Goal: Task Accomplishment & Management: Complete application form

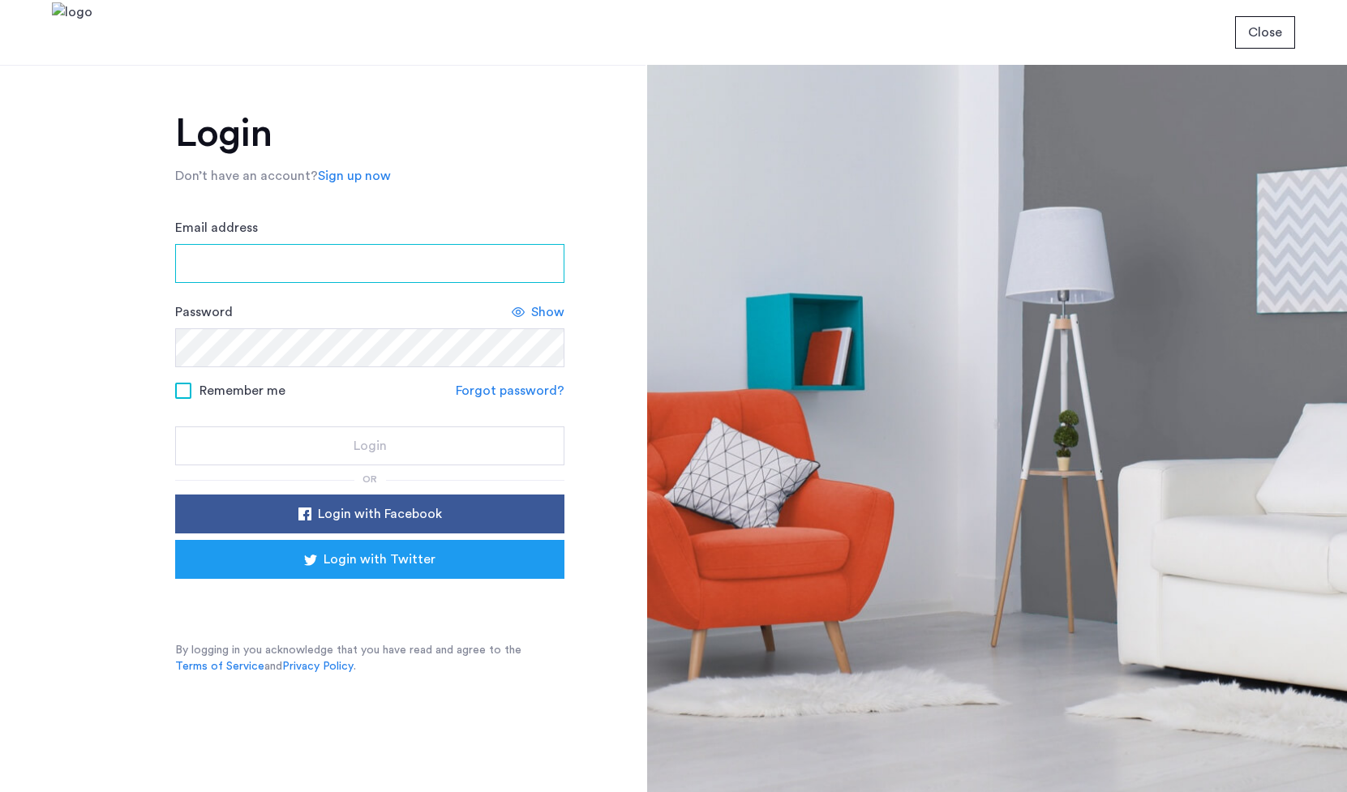
click at [371, 273] on input "Email address" at bounding box center [369, 263] width 389 height 39
type input "**********"
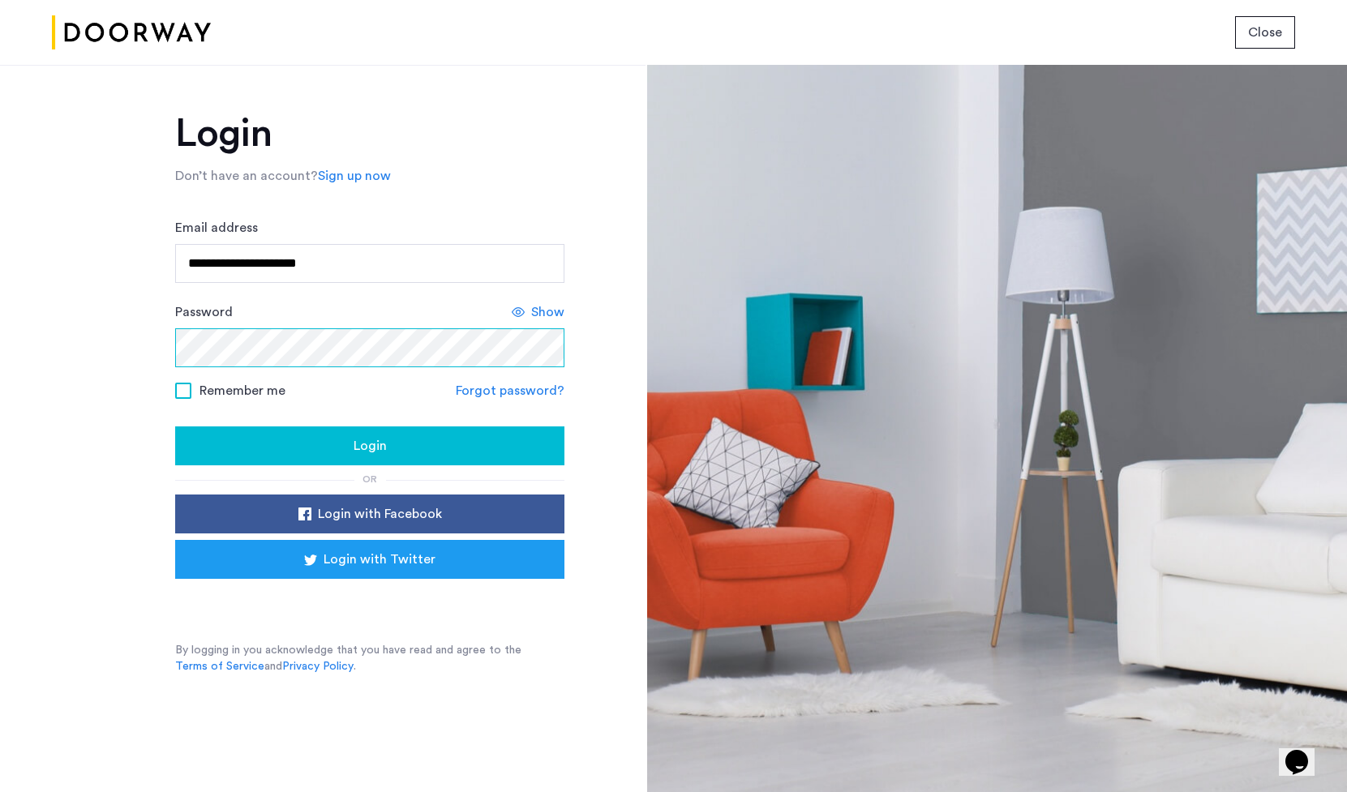
click at [175, 426] on button "Login" at bounding box center [369, 445] width 389 height 39
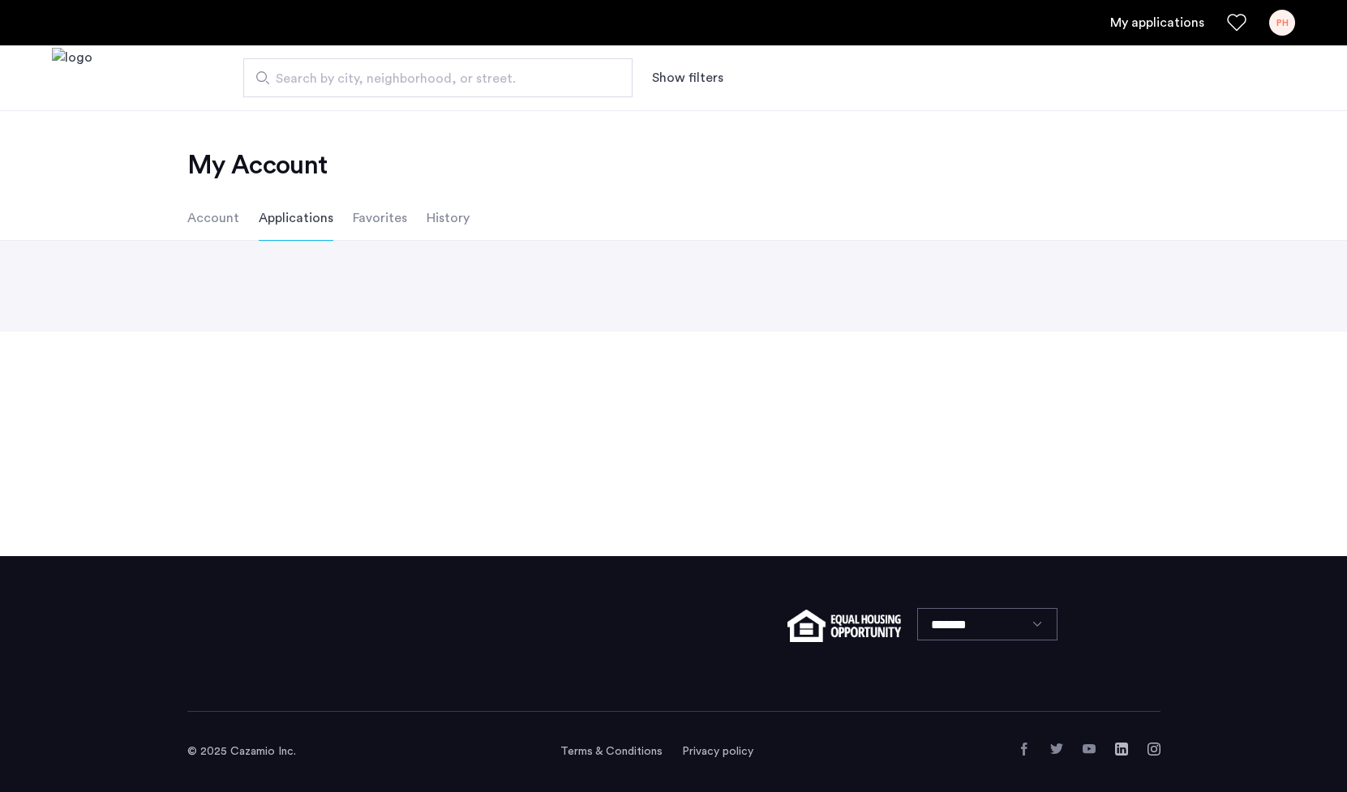
click at [195, 392] on div "My Account Account Applications Favorites History Back page 1 / 1 You're on pag…" at bounding box center [673, 333] width 1347 height 446
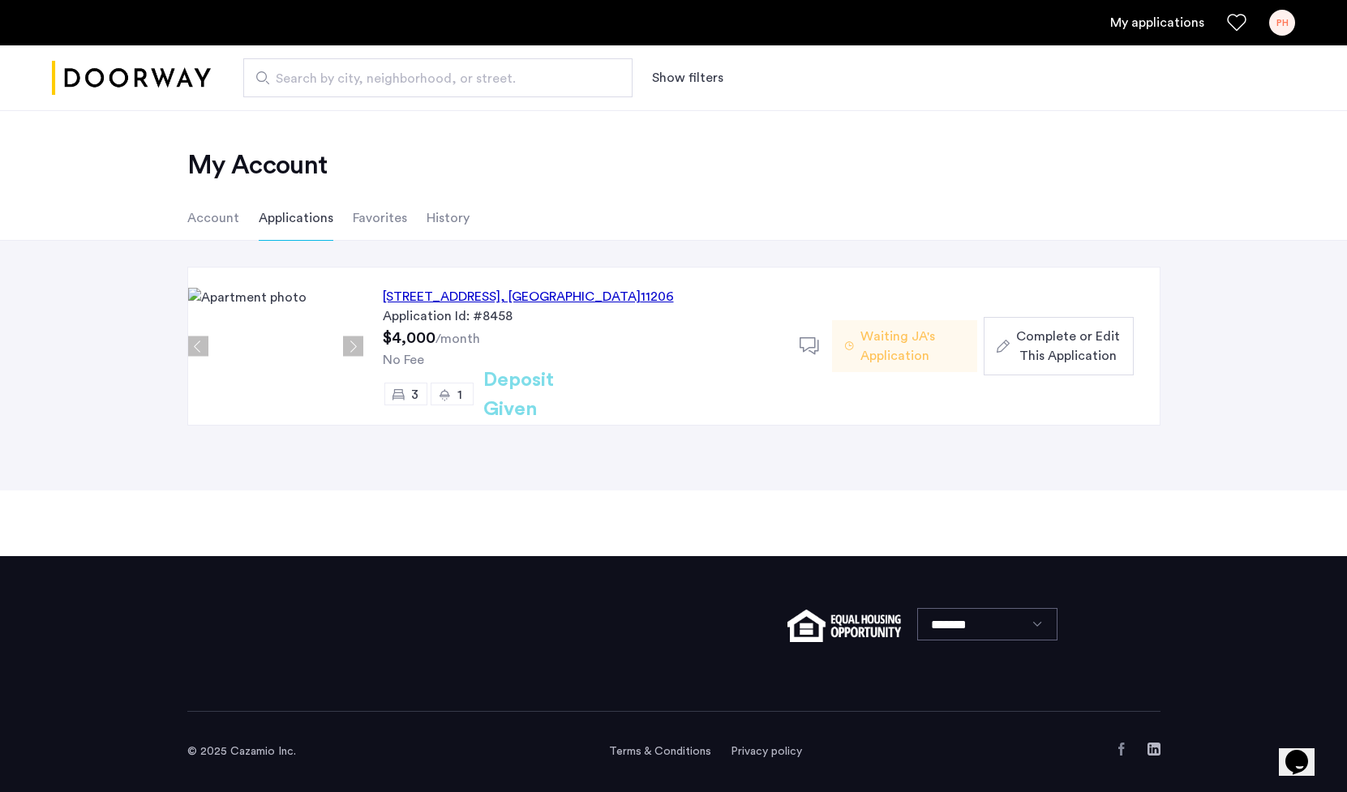
click at [489, 303] on div "[STREET_ADDRESS]" at bounding box center [528, 296] width 291 height 19
click at [1185, 22] on link "My applications" at bounding box center [1157, 22] width 94 height 19
click at [1051, 346] on span "Complete or Edit This Application" at bounding box center [1068, 346] width 104 height 39
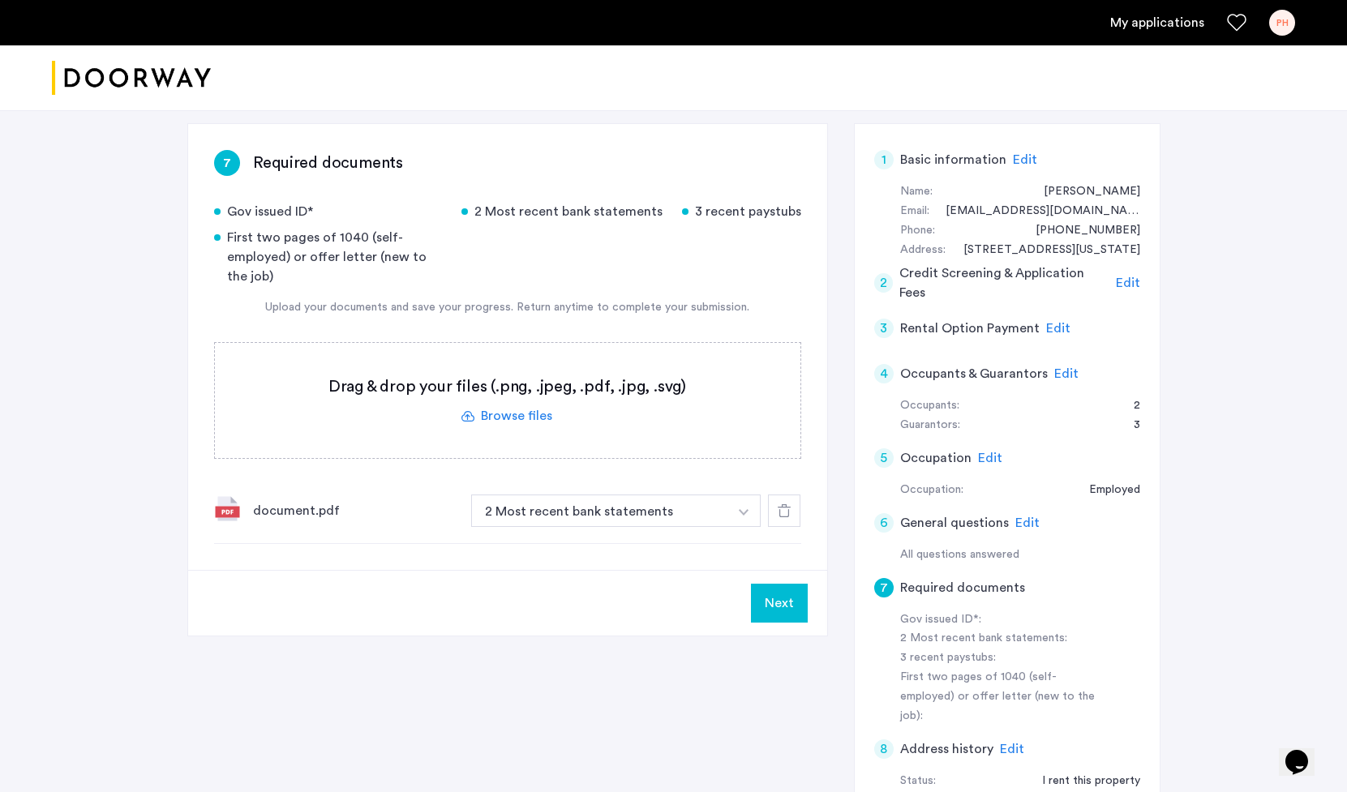
scroll to position [211, 0]
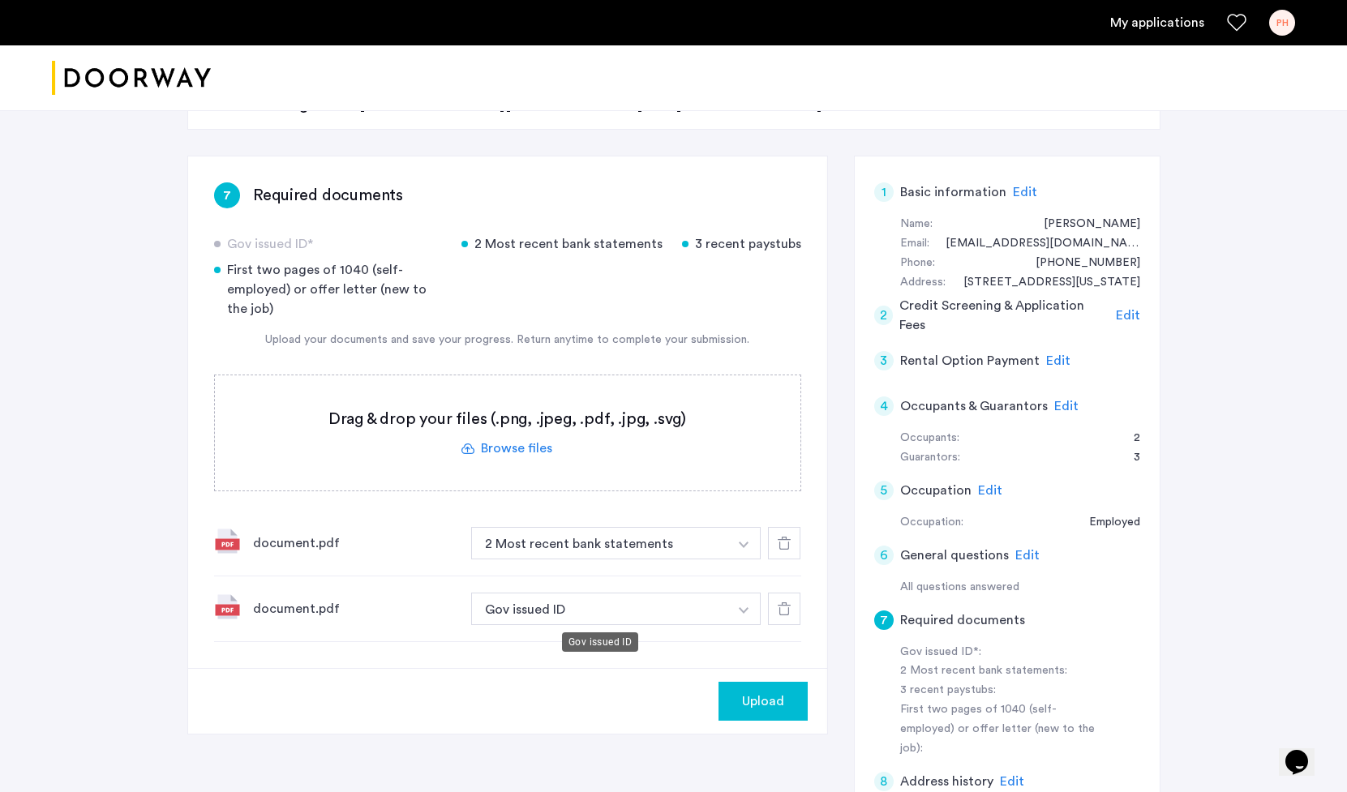
click at [595, 607] on button "Gov issued ID" at bounding box center [600, 609] width 258 height 32
click at [615, 610] on button "Gov issued ID" at bounding box center [600, 609] width 258 height 32
click at [747, 559] on button "button" at bounding box center [743, 543] width 33 height 32
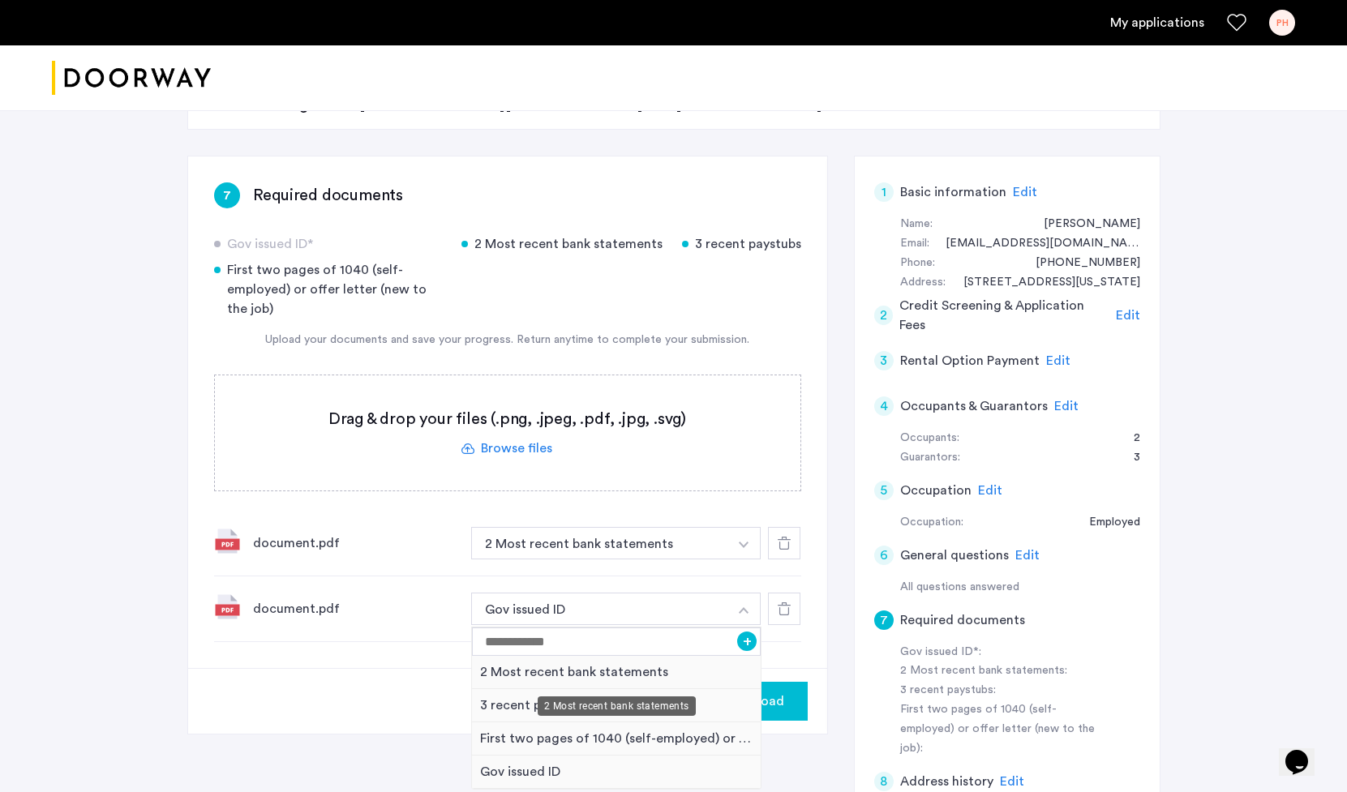
click at [658, 659] on div "2 Most recent bank statements" at bounding box center [616, 672] width 289 height 33
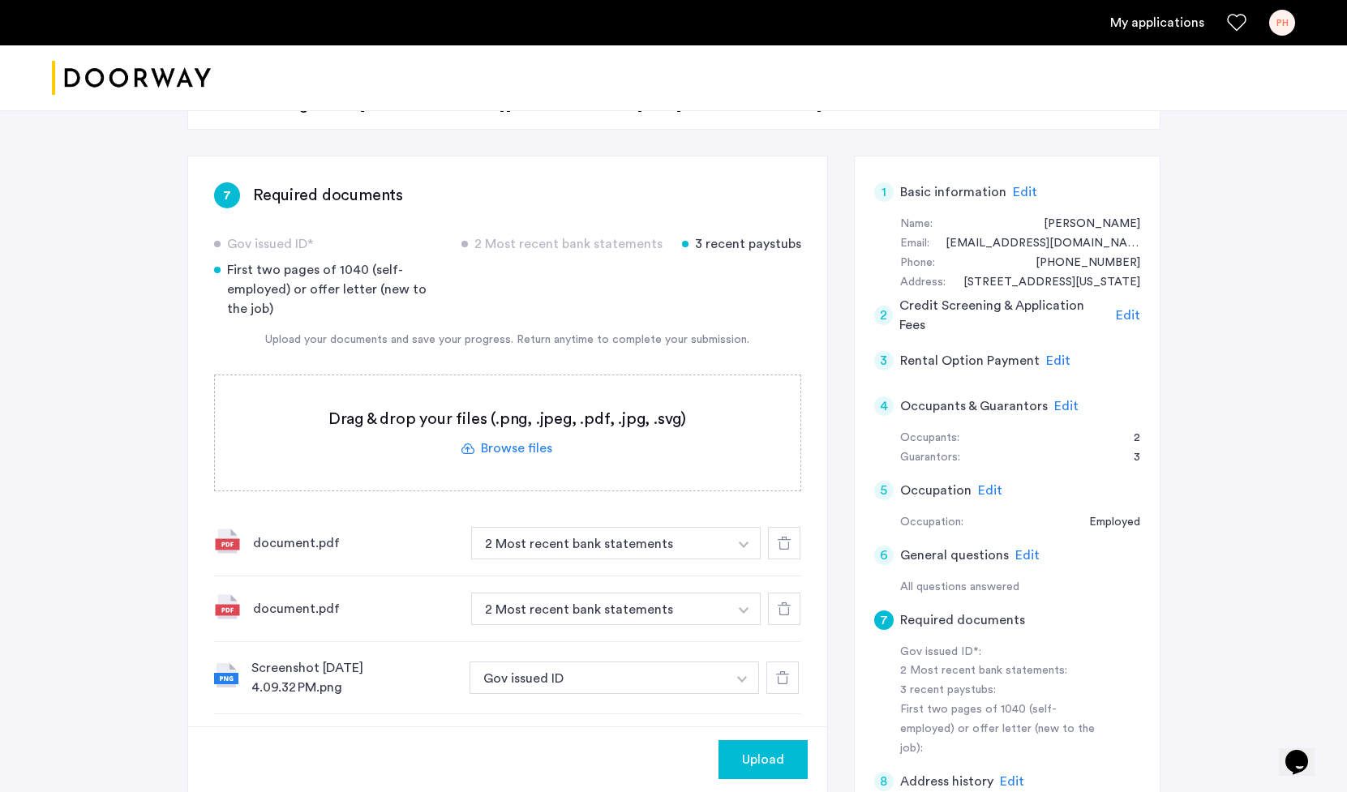
click at [646, 696] on div "Screenshot 2025-08-16 at 4.09.32 PM.png Gov issued ID + 3 recent paystubs First…" at bounding box center [507, 678] width 587 height 72
click at [649, 688] on button "Gov issued ID" at bounding box center [598, 678] width 258 height 32
click at [733, 559] on button "button" at bounding box center [743, 543] width 33 height 32
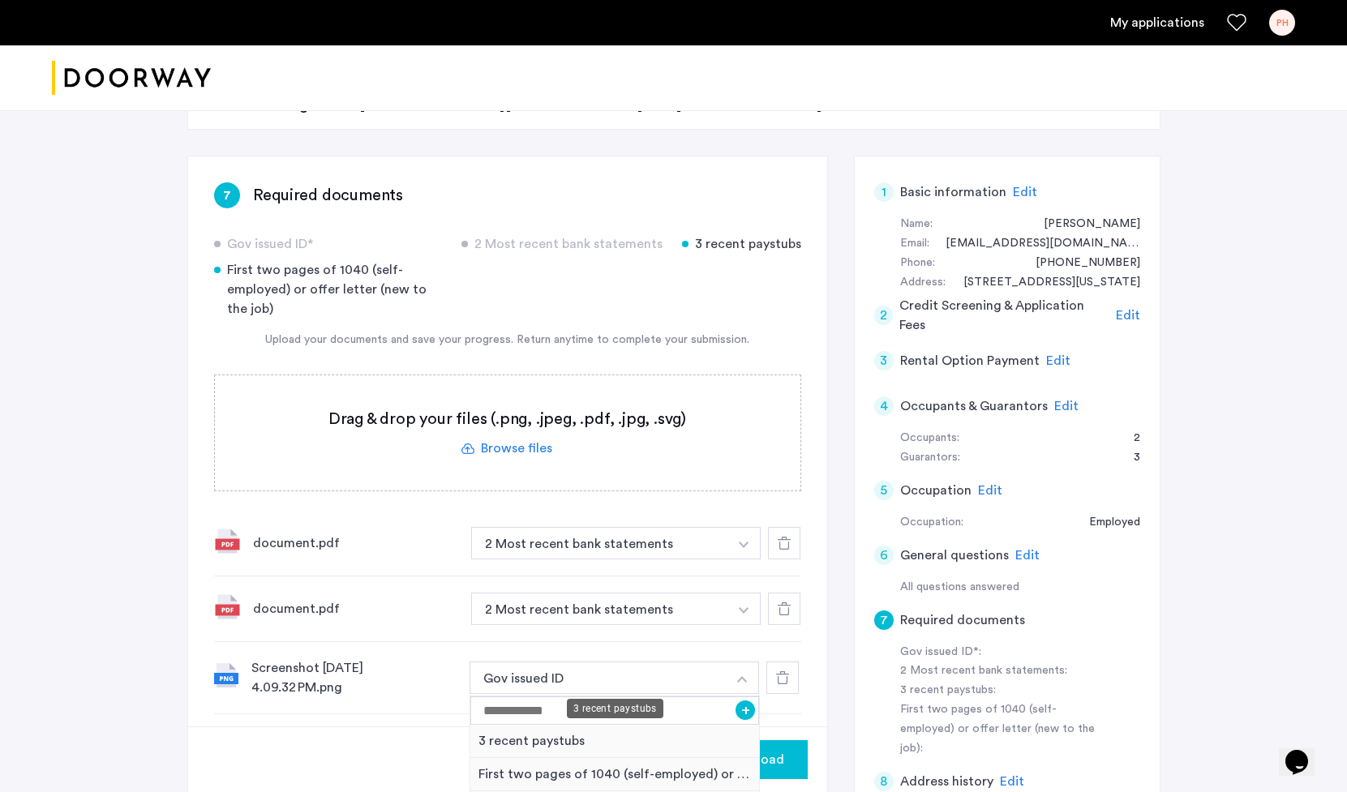
click at [657, 735] on div "3 recent paystubs" at bounding box center [614, 741] width 289 height 33
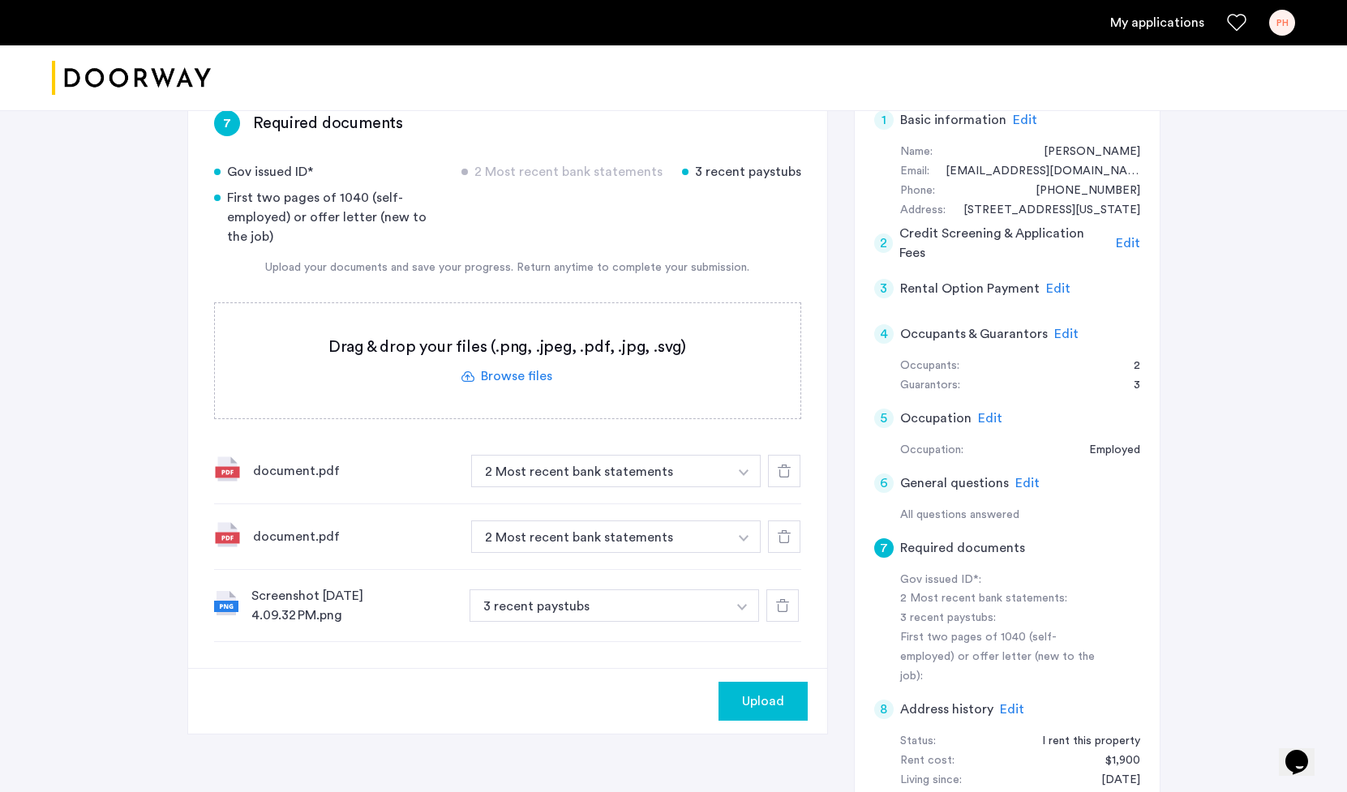
scroll to position [383, 0]
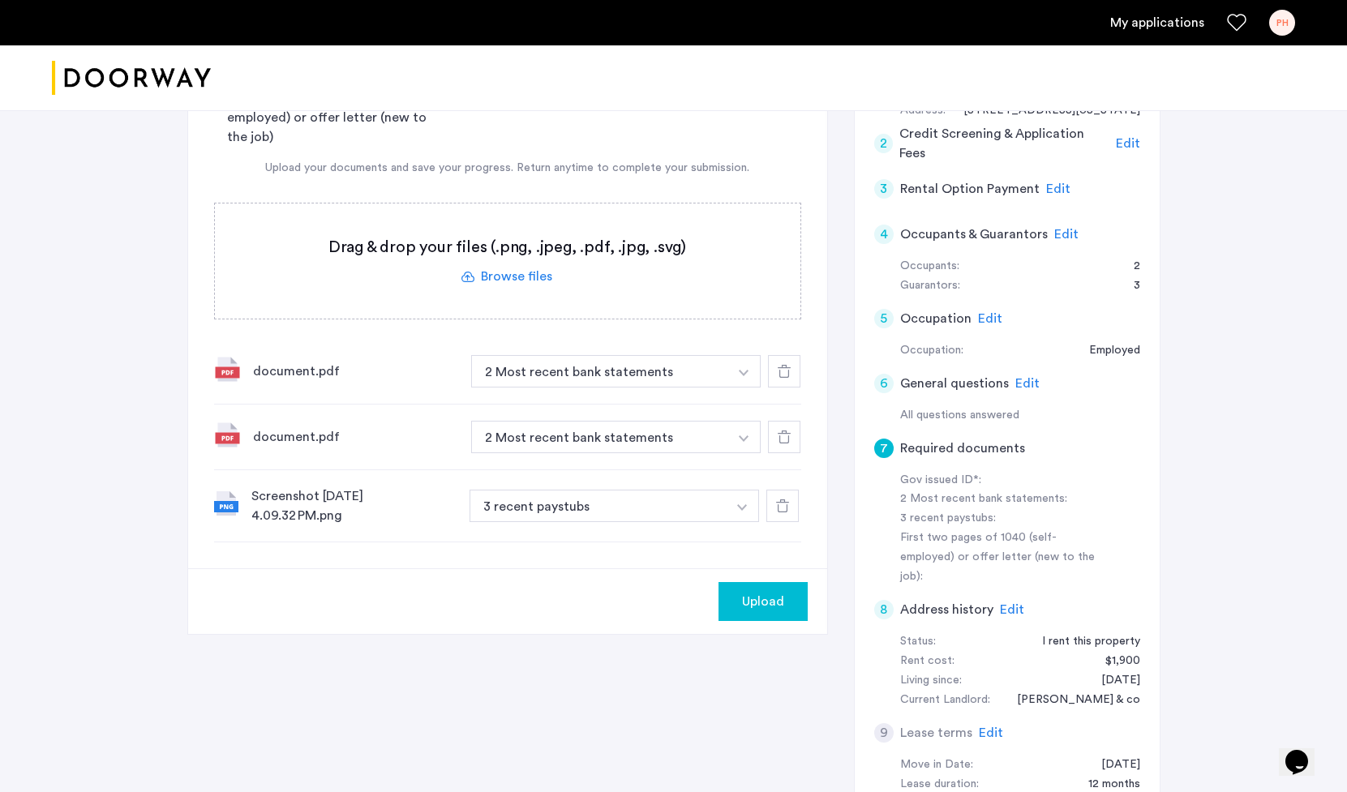
click at [521, 275] on label at bounding box center [507, 260] width 585 height 115
click at [0, 0] on input "file" at bounding box center [0, 0] width 0 height 0
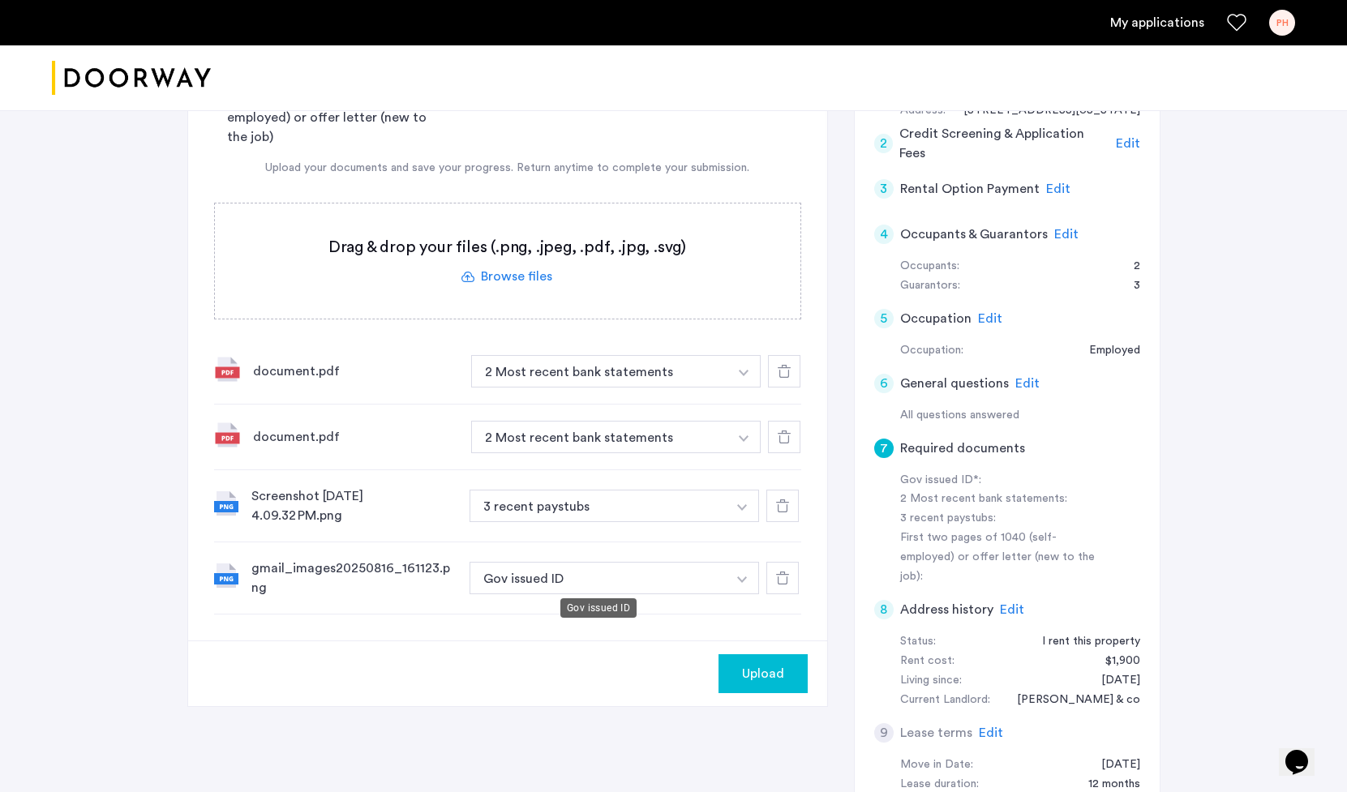
click at [591, 567] on button "Gov issued ID" at bounding box center [598, 578] width 258 height 32
click at [591, 578] on button "Gov issued ID" at bounding box center [598, 578] width 258 height 32
click at [730, 388] on button "button" at bounding box center [743, 371] width 33 height 32
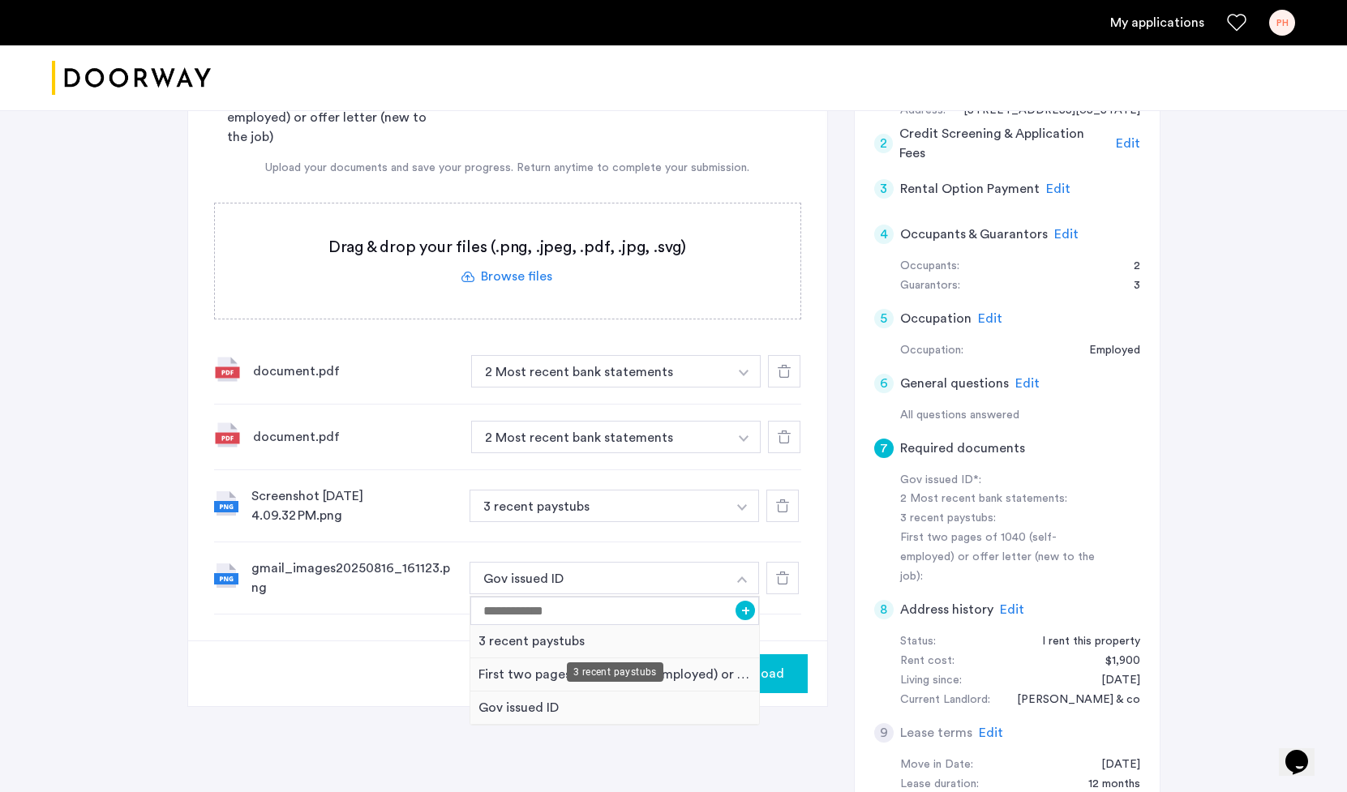
click at [653, 644] on div "3 recent paystubs" at bounding box center [614, 641] width 289 height 33
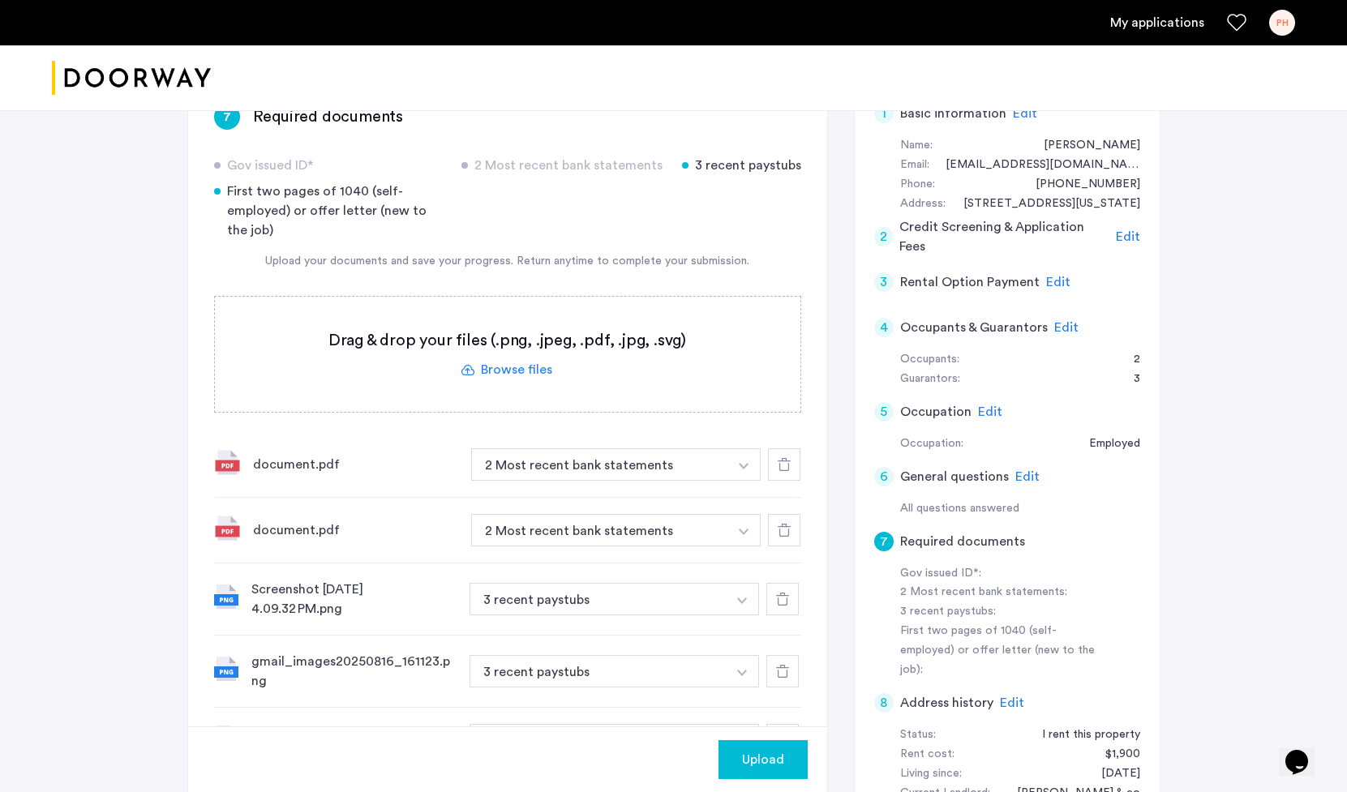
scroll to position [337, 0]
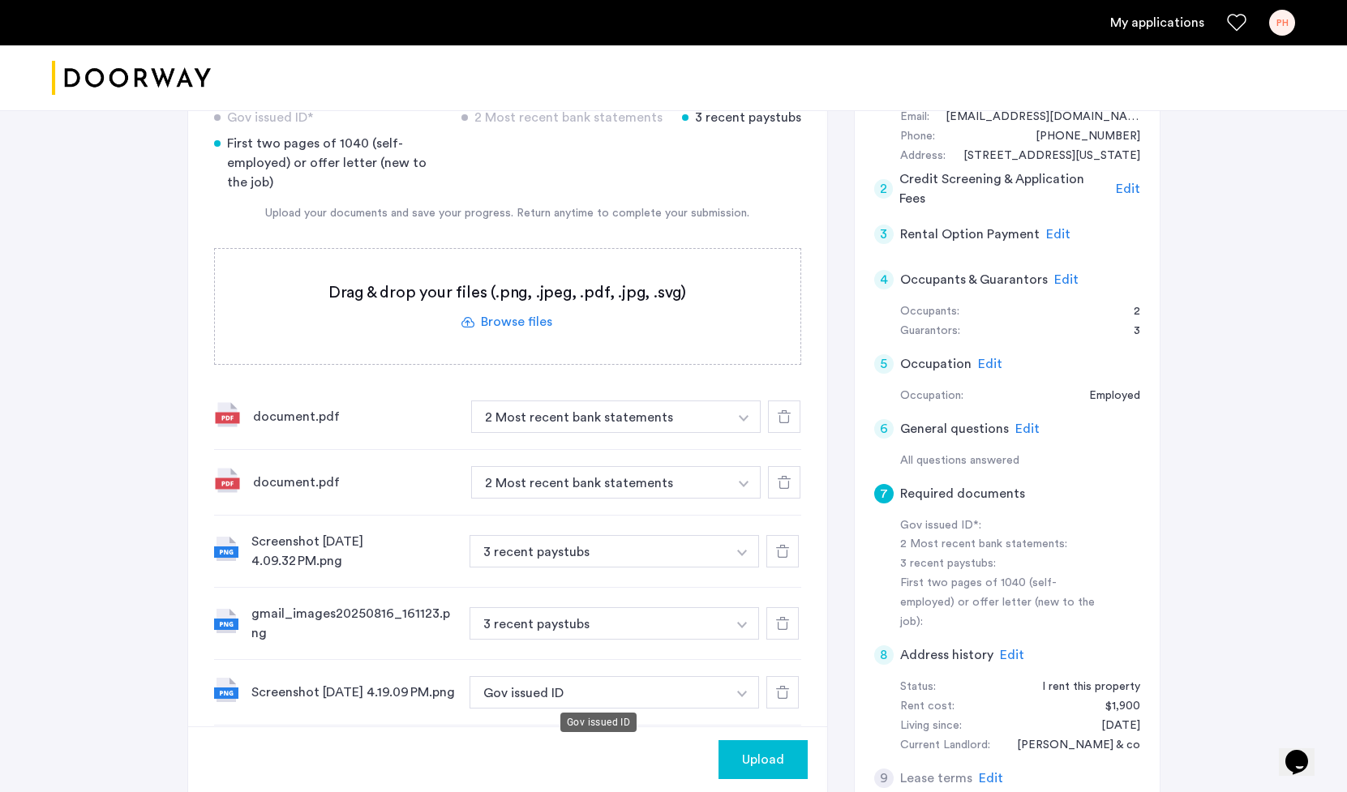
click at [641, 695] on button "Gov issued ID" at bounding box center [598, 692] width 258 height 32
click at [643, 691] on button "Gov issued ID" at bounding box center [598, 692] width 258 height 32
click at [687, 702] on button "Gov issued ID" at bounding box center [598, 692] width 258 height 32
click at [751, 433] on button "button" at bounding box center [743, 416] width 33 height 32
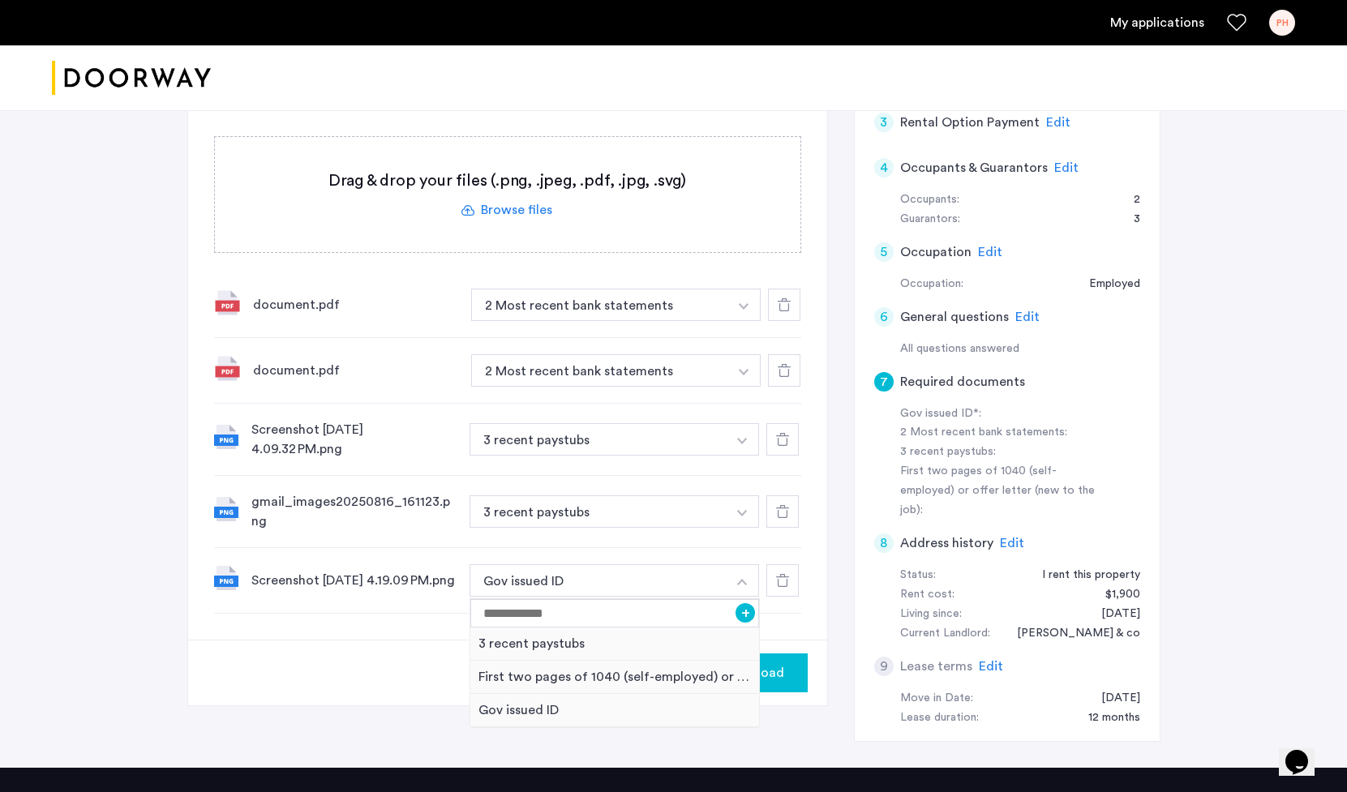
scroll to position [495, 0]
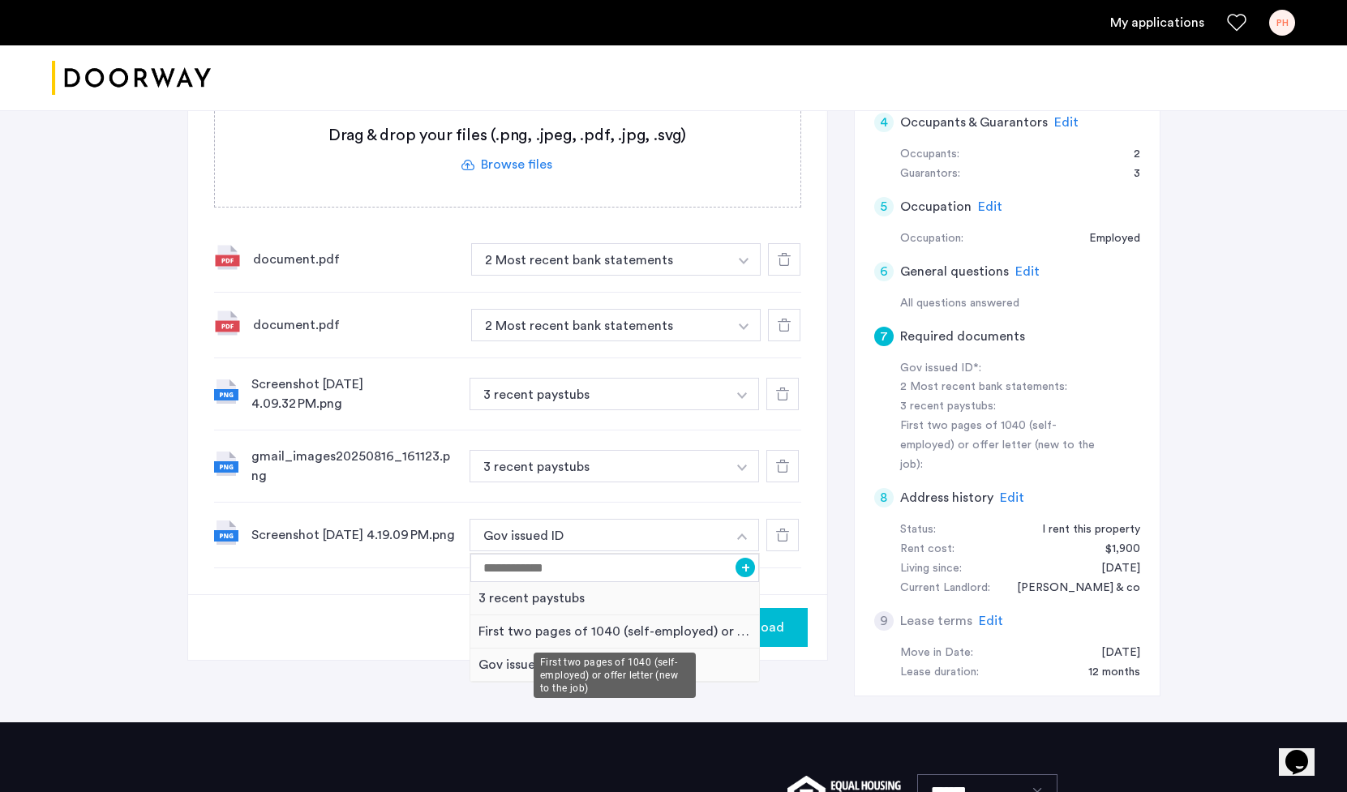
click at [683, 630] on div "First two pages of 1040 (self-employed) or offer letter (new to the job)" at bounding box center [614, 631] width 289 height 33
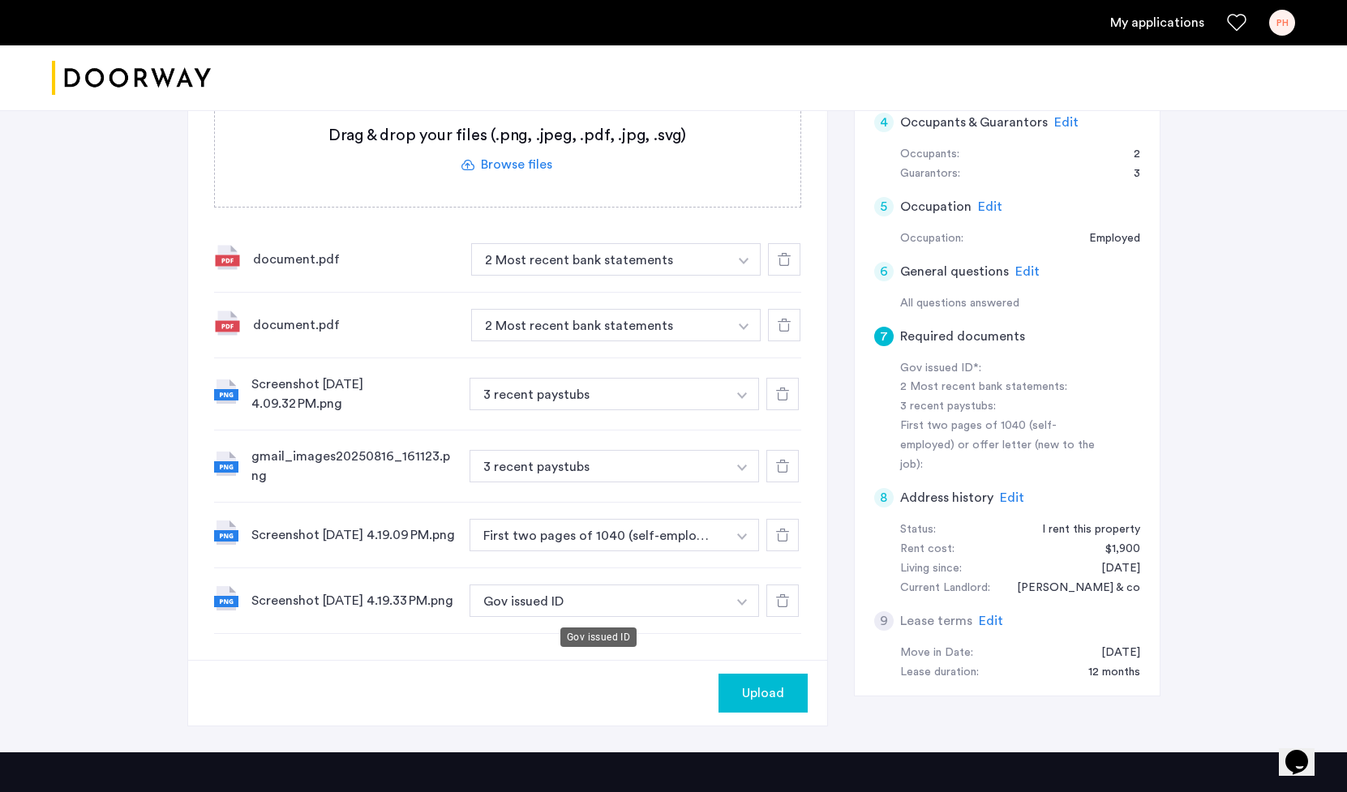
click at [634, 612] on button "Gov issued ID" at bounding box center [598, 601] width 258 height 32
click at [654, 606] on button "Gov issued ID" at bounding box center [598, 601] width 258 height 32
click at [752, 276] on button "button" at bounding box center [743, 259] width 33 height 32
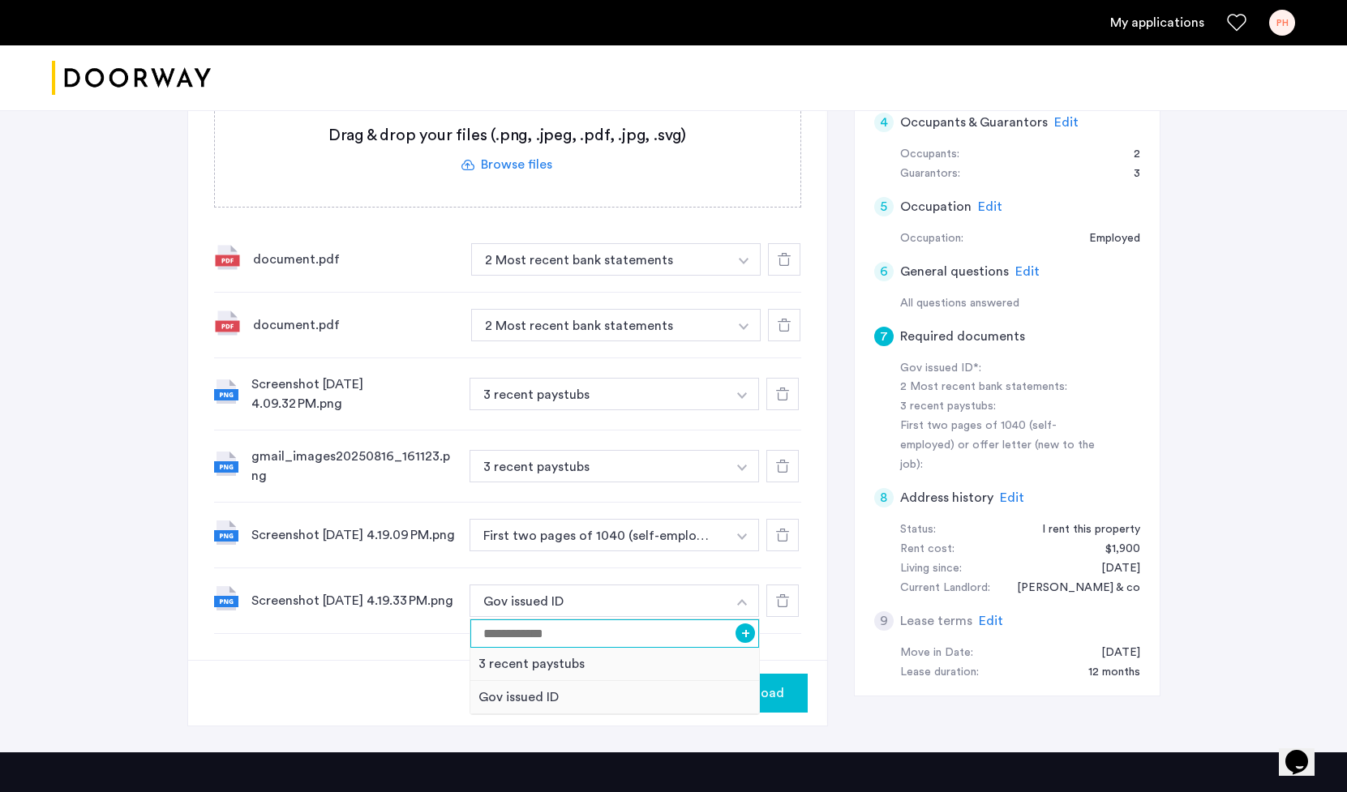
click at [654, 632] on input at bounding box center [614, 633] width 289 height 28
type input "**********"
click at [402, 724] on div "Upload" at bounding box center [507, 693] width 639 height 66
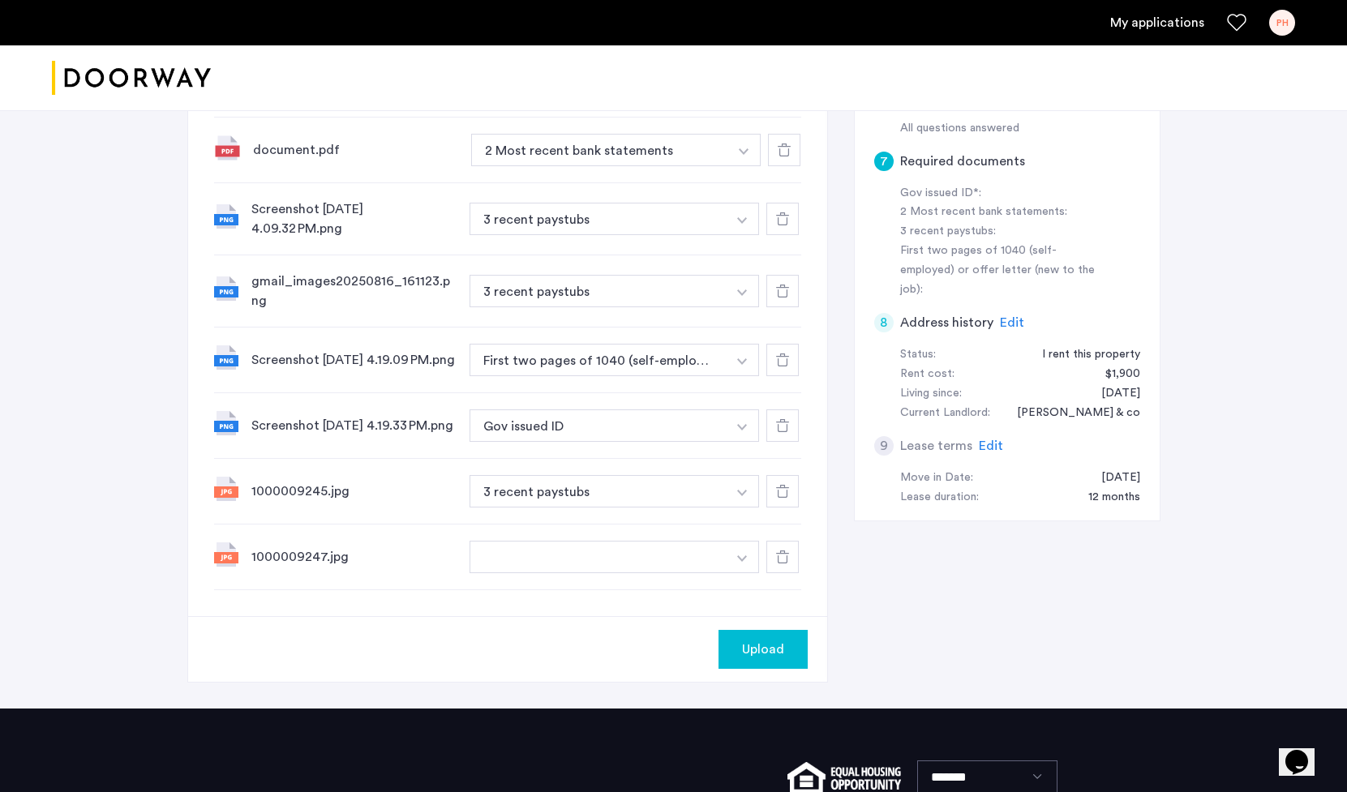
scroll to position [829, 0]
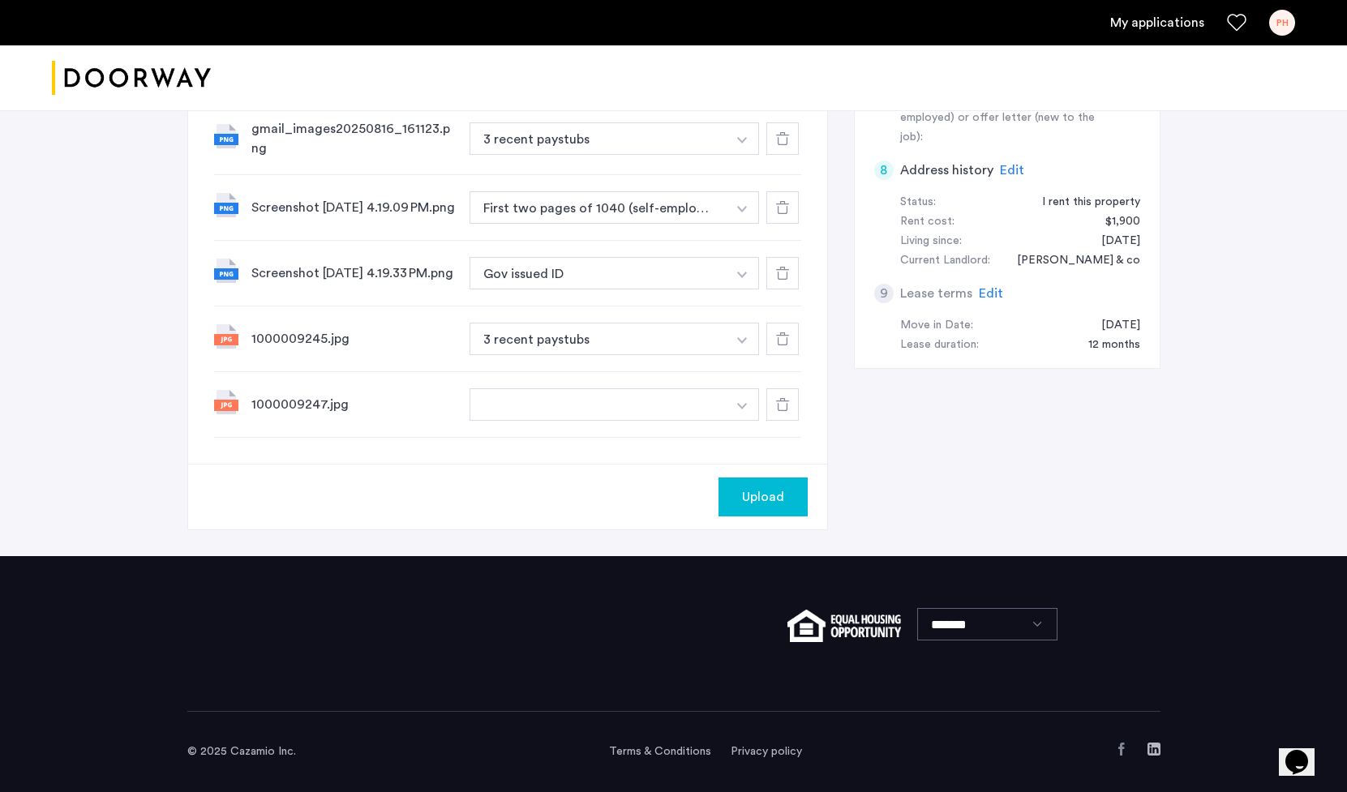
click at [549, 398] on button "button" at bounding box center [598, 404] width 258 height 32
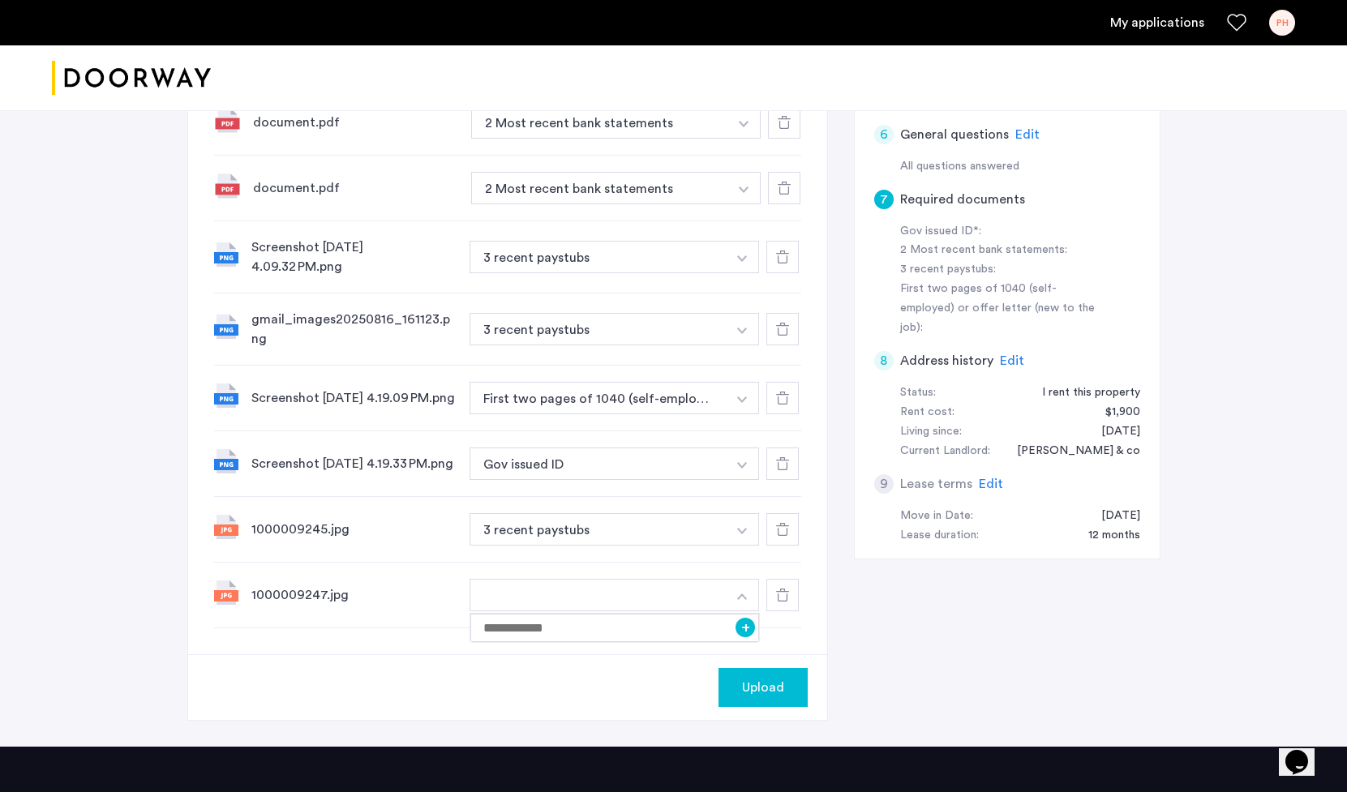
scroll to position [588, 0]
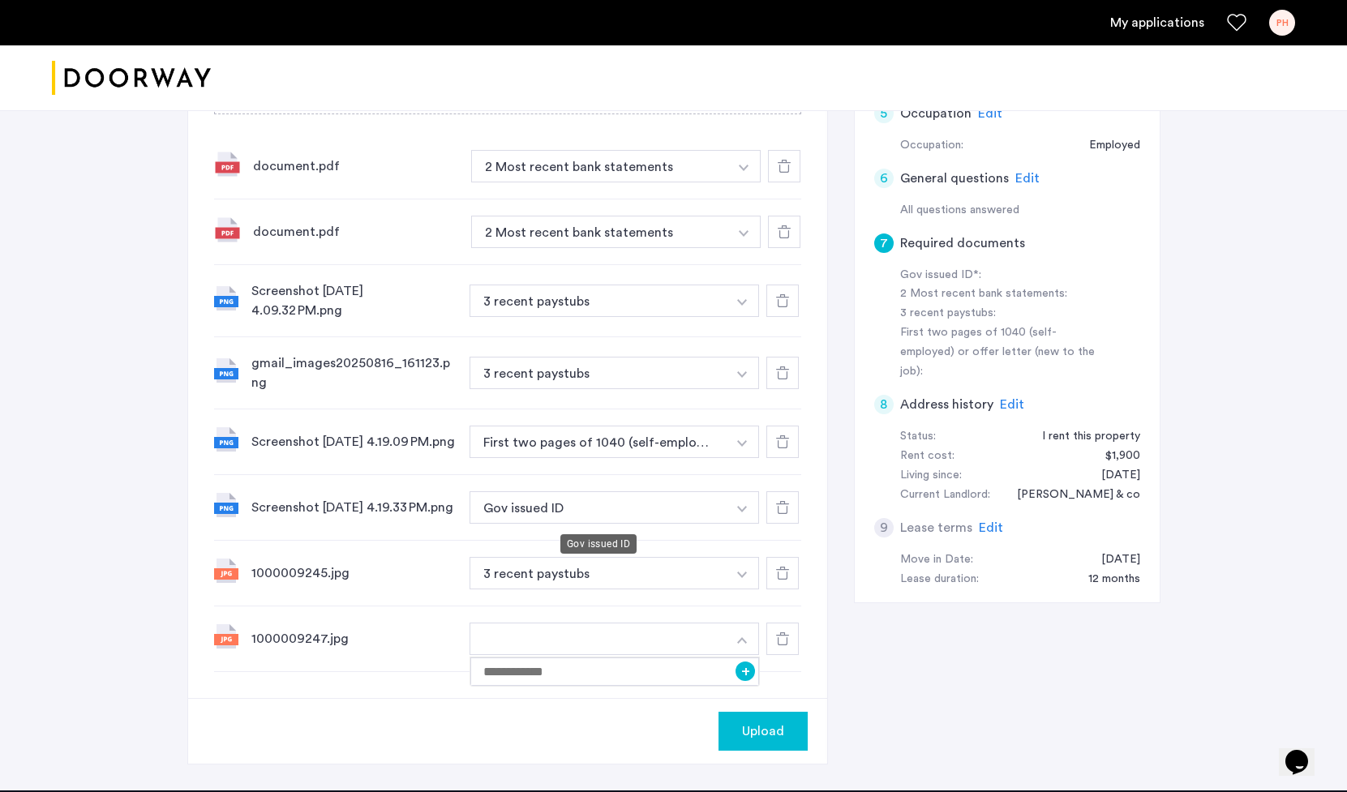
click at [563, 503] on button "Gov issued ID" at bounding box center [598, 507] width 258 height 32
click at [562, 509] on button "Gov issued ID" at bounding box center [598, 507] width 258 height 32
click at [732, 182] on button "button" at bounding box center [743, 166] width 33 height 32
click at [712, 542] on input "**********" at bounding box center [614, 540] width 289 height 28
click at [748, 543] on button "+" at bounding box center [744, 539] width 19 height 19
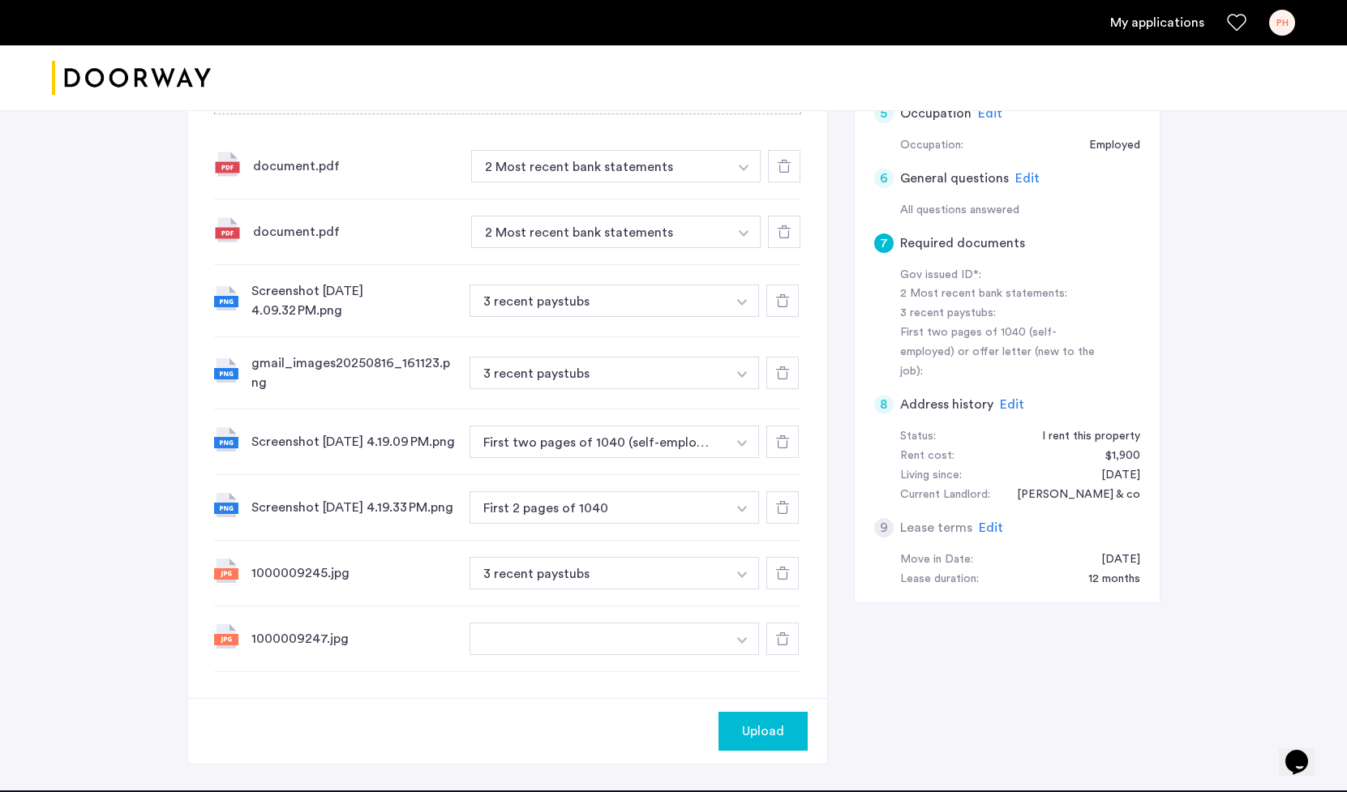
click at [663, 644] on button "button" at bounding box center [598, 639] width 258 height 32
click at [744, 182] on button "button" at bounding box center [743, 166] width 33 height 32
click at [644, 717] on div "Gov issued ID" at bounding box center [614, 702] width 289 height 33
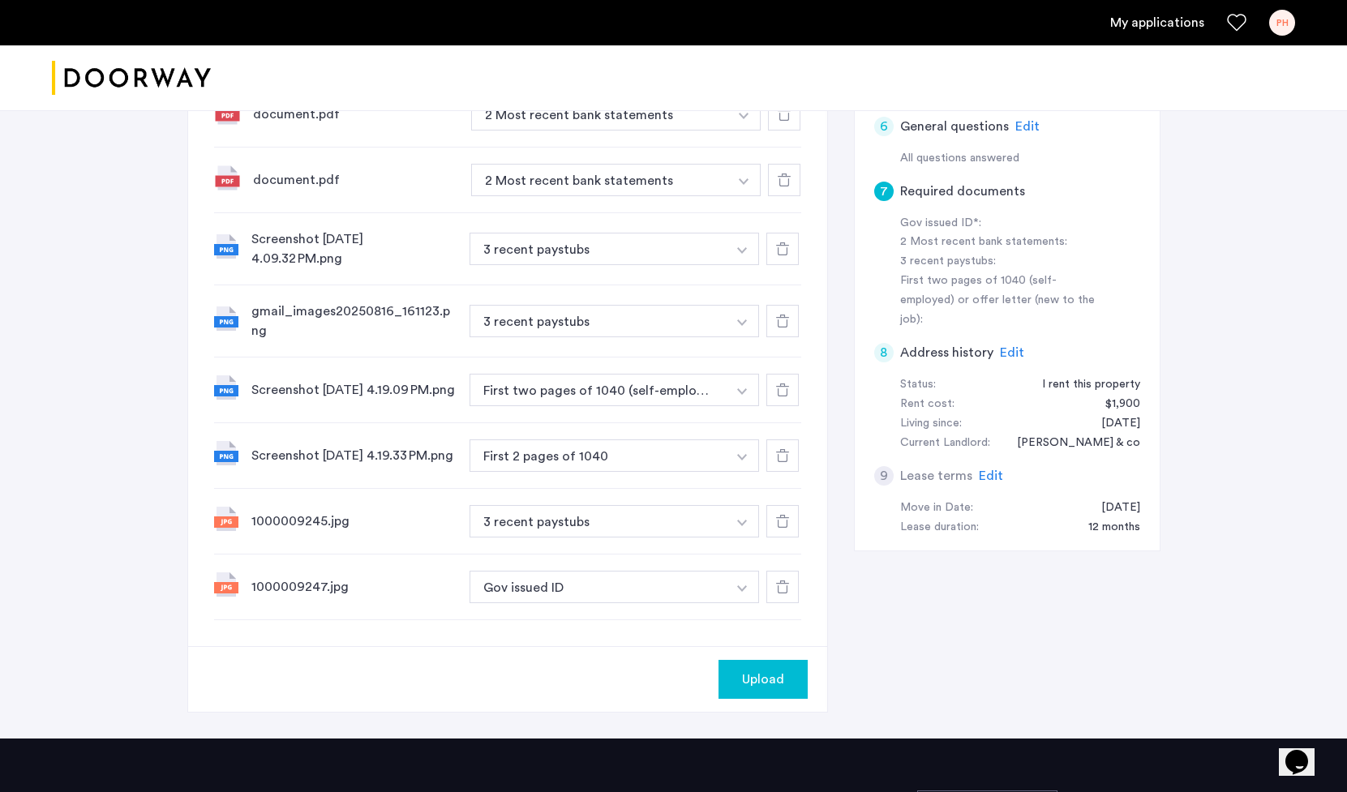
scroll to position [829, 0]
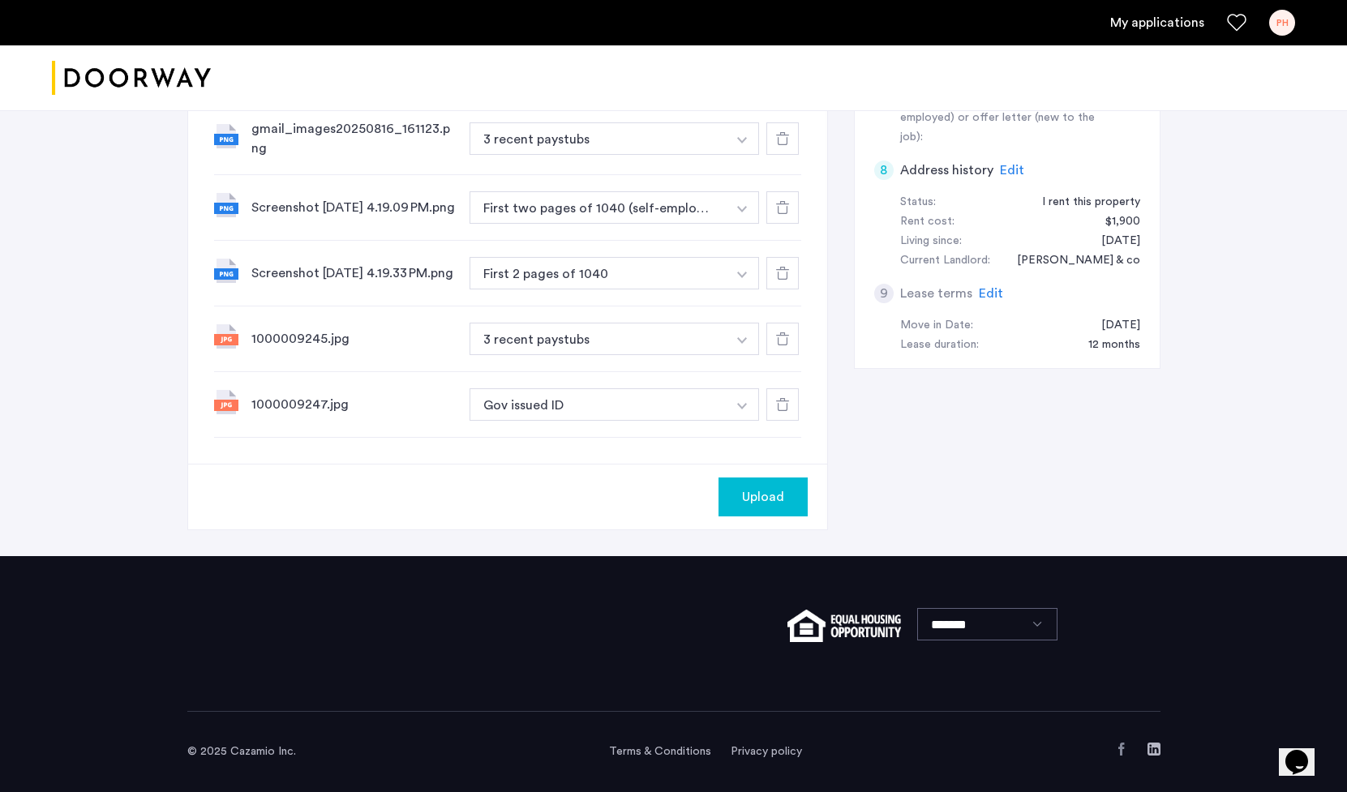
click at [794, 511] on button "Upload" at bounding box center [762, 496] width 89 height 39
click at [794, 511] on button "Next" at bounding box center [779, 496] width 57 height 39
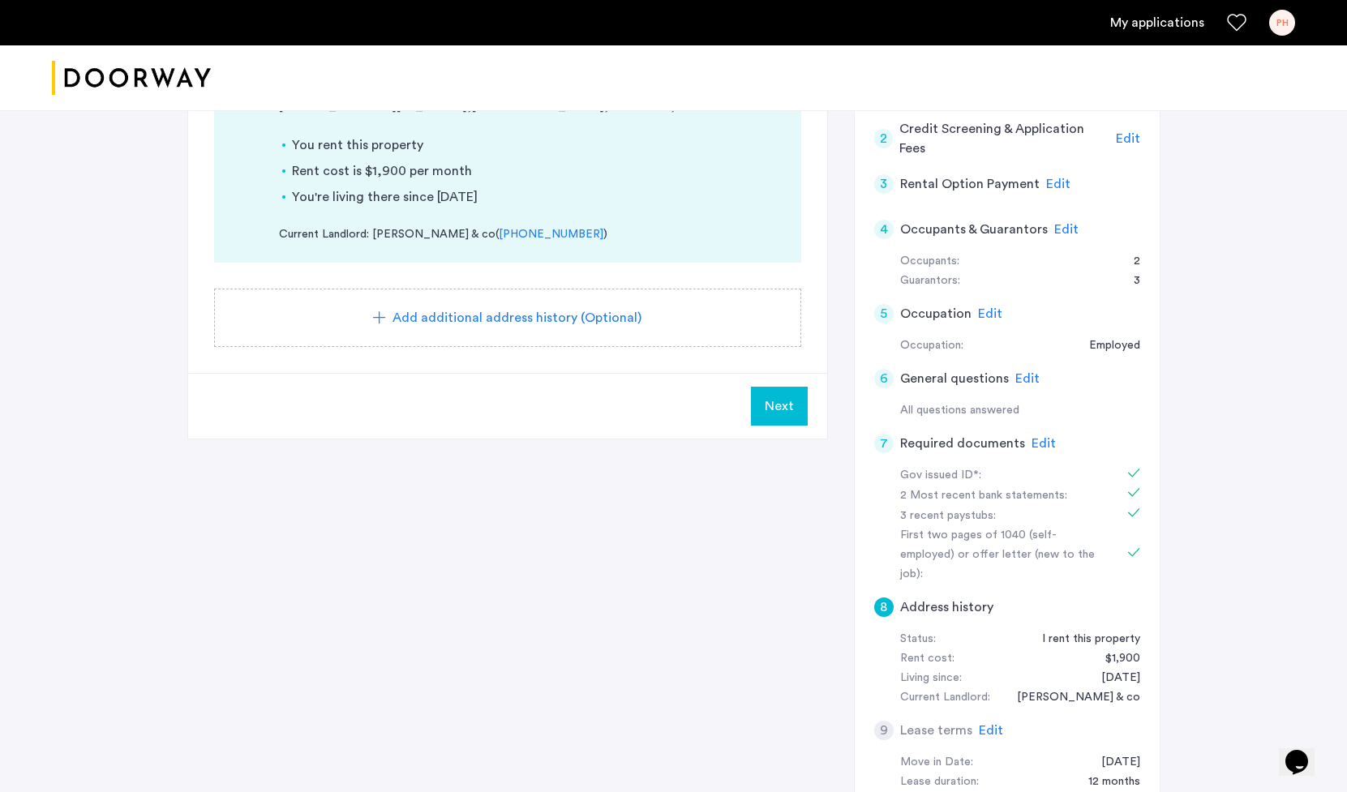
scroll to position [260, 0]
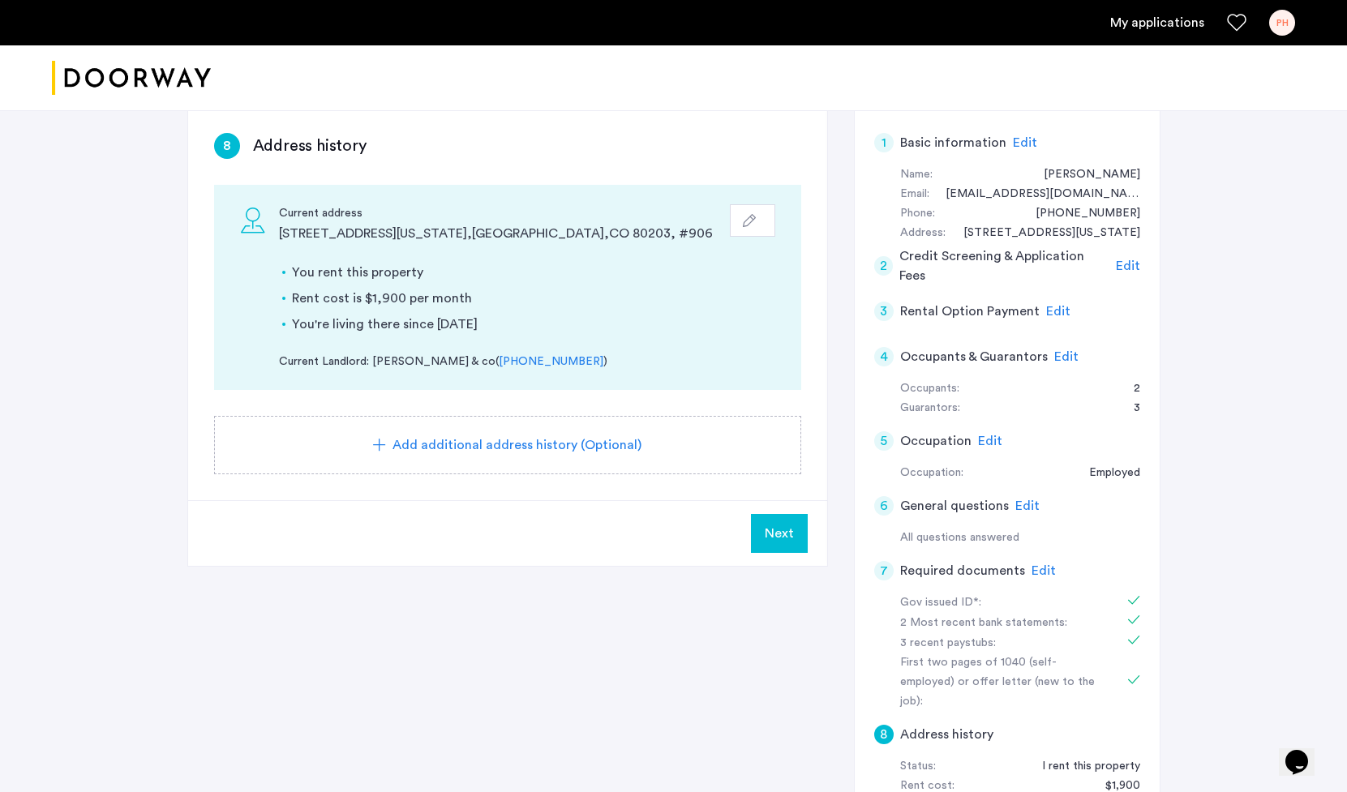
click at [771, 536] on span "Next" at bounding box center [778, 533] width 29 height 19
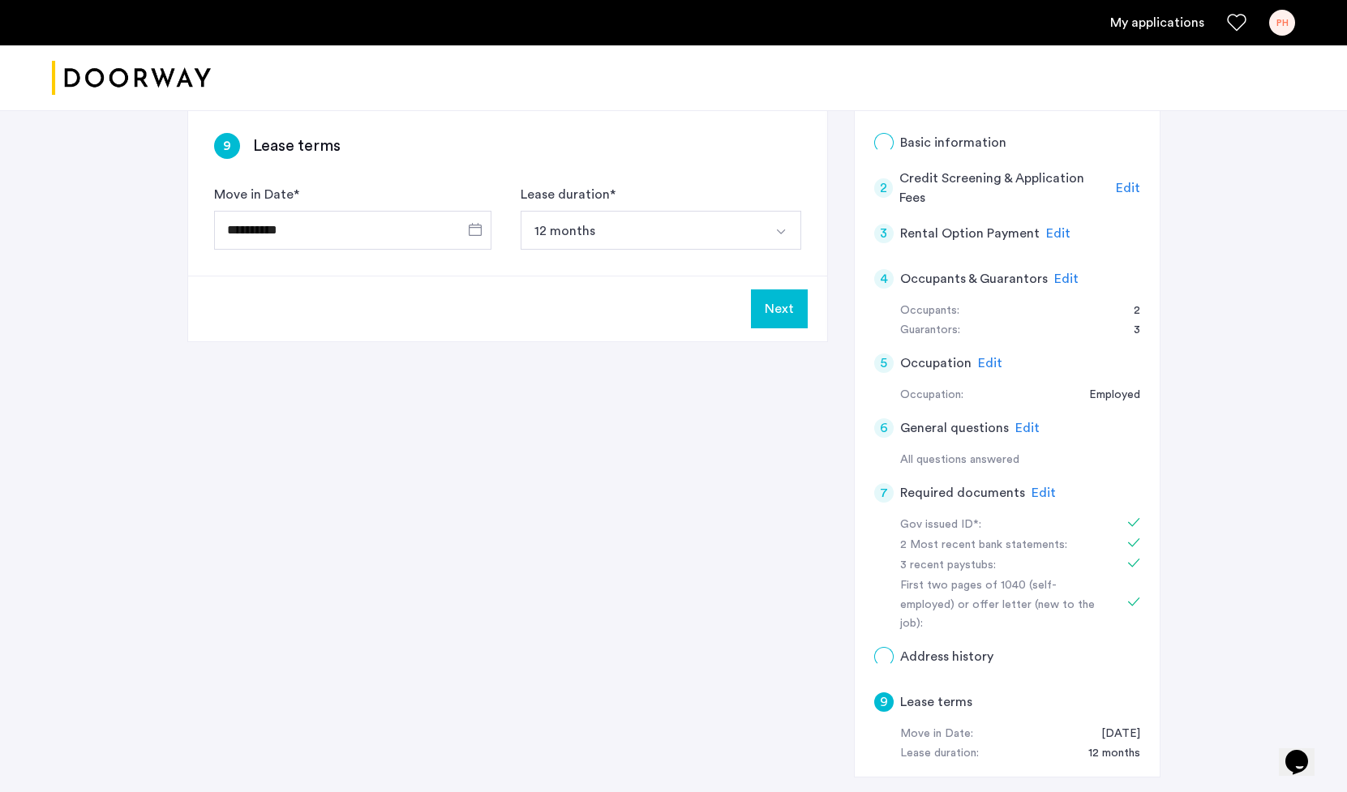
scroll to position [0, 0]
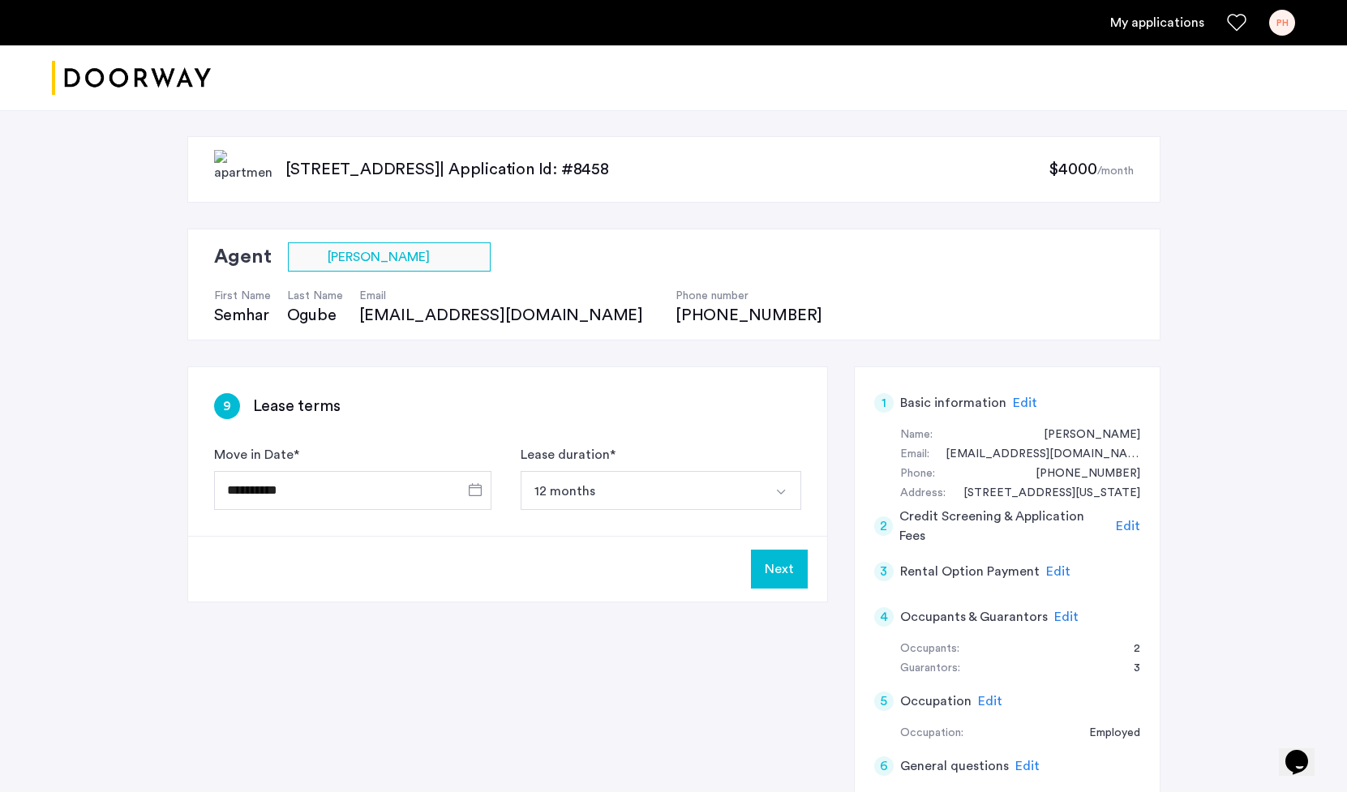
click at [593, 490] on button "12 months" at bounding box center [641, 490] width 242 height 39
click at [419, 488] on input "**********" at bounding box center [352, 490] width 277 height 39
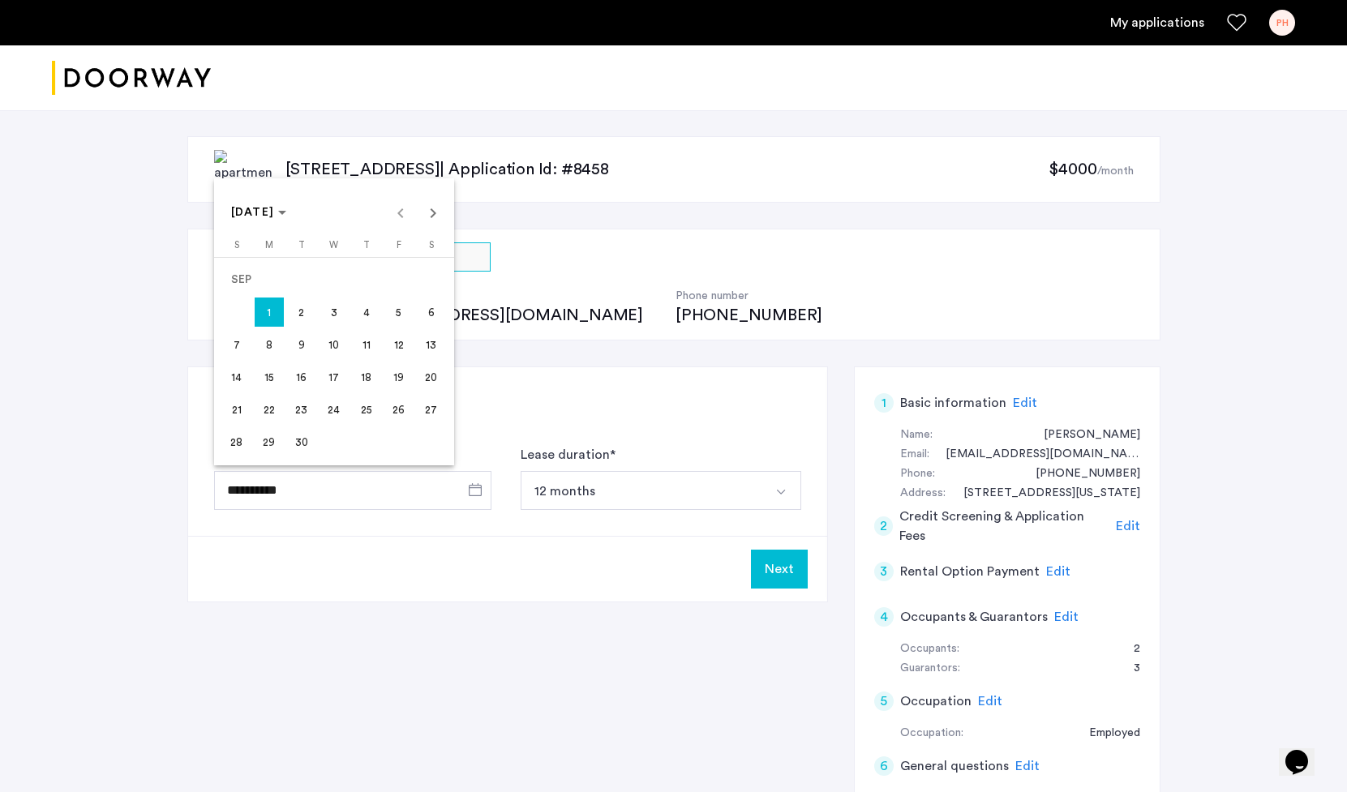
click at [584, 403] on div at bounding box center [673, 396] width 1347 height 792
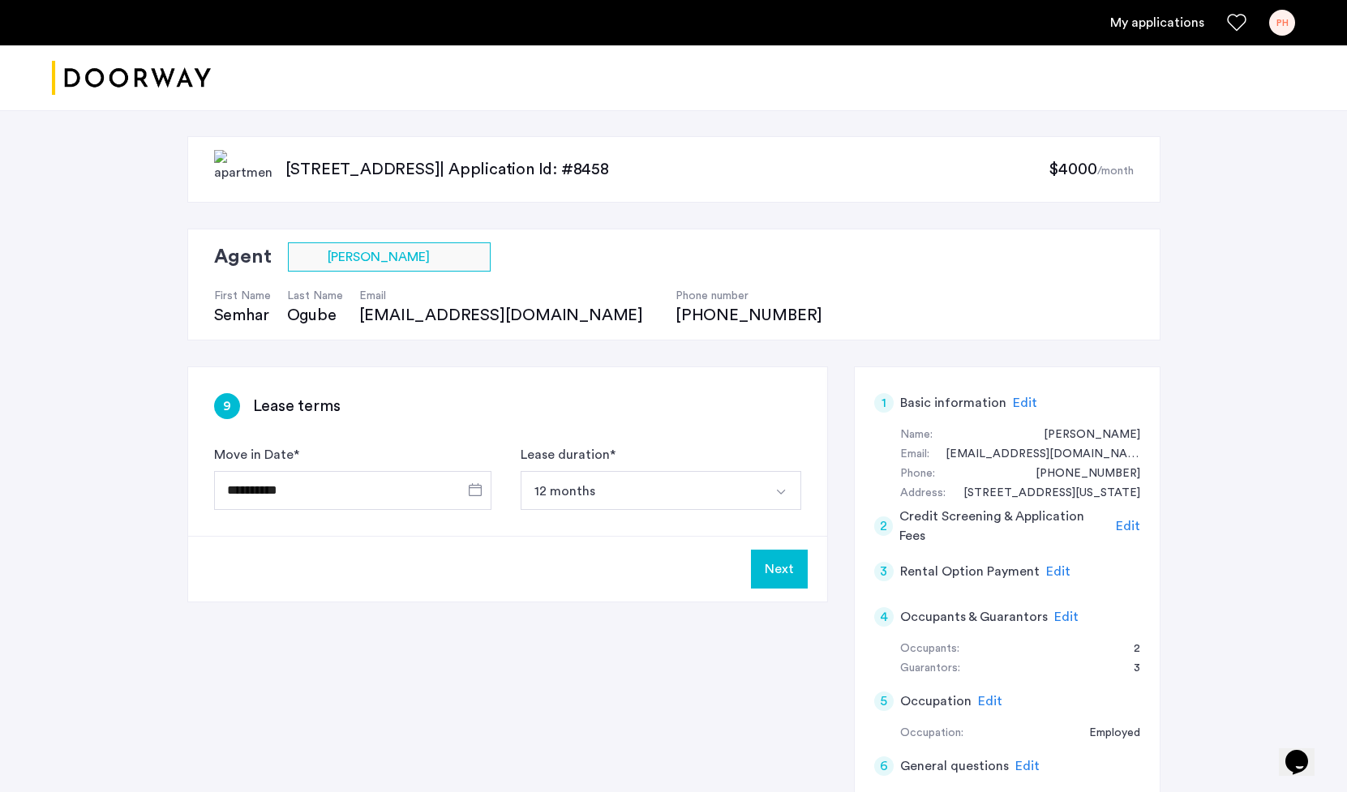
click at [790, 580] on button "Next" at bounding box center [779, 569] width 57 height 39
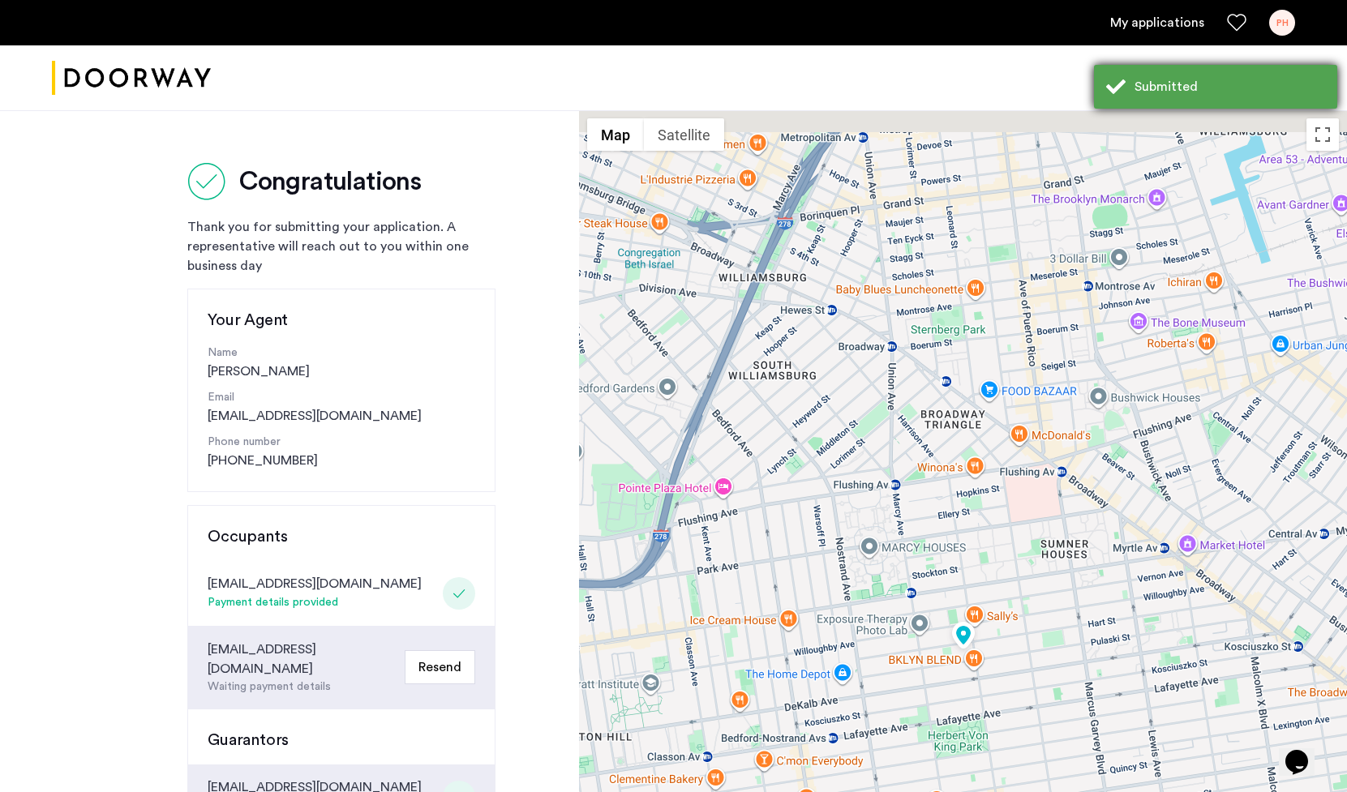
click at [1191, 86] on div "Submitted" at bounding box center [1229, 86] width 191 height 19
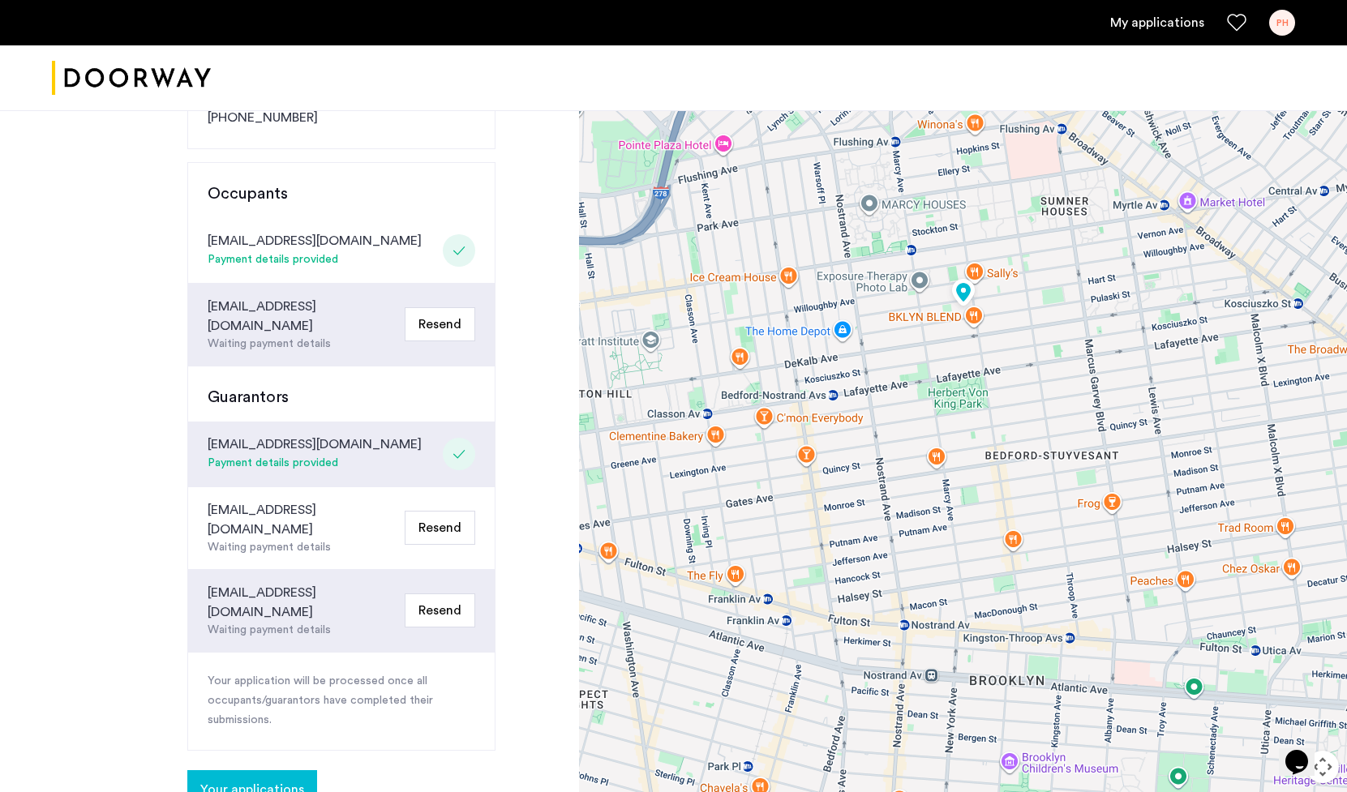
scroll to position [430, 0]
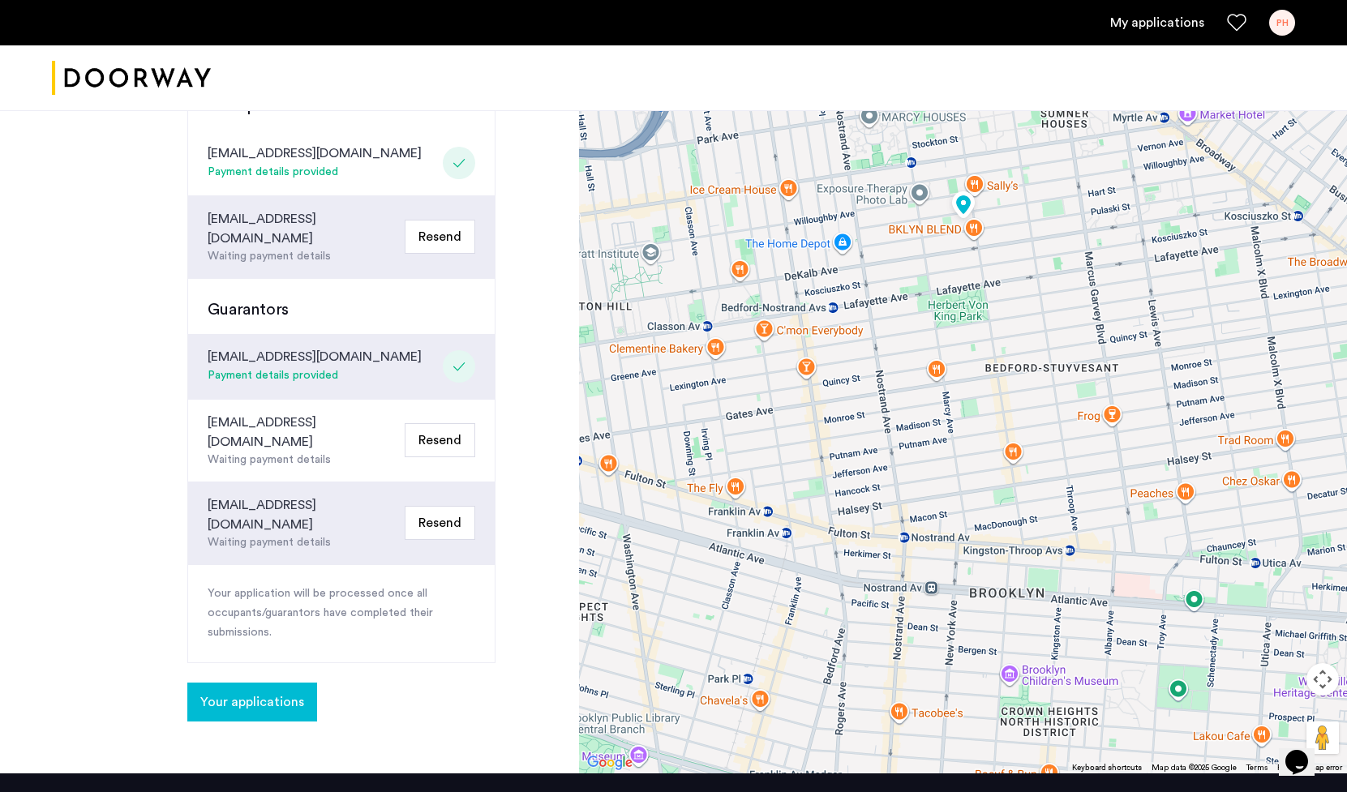
click at [272, 692] on span "Your applications" at bounding box center [252, 701] width 104 height 19
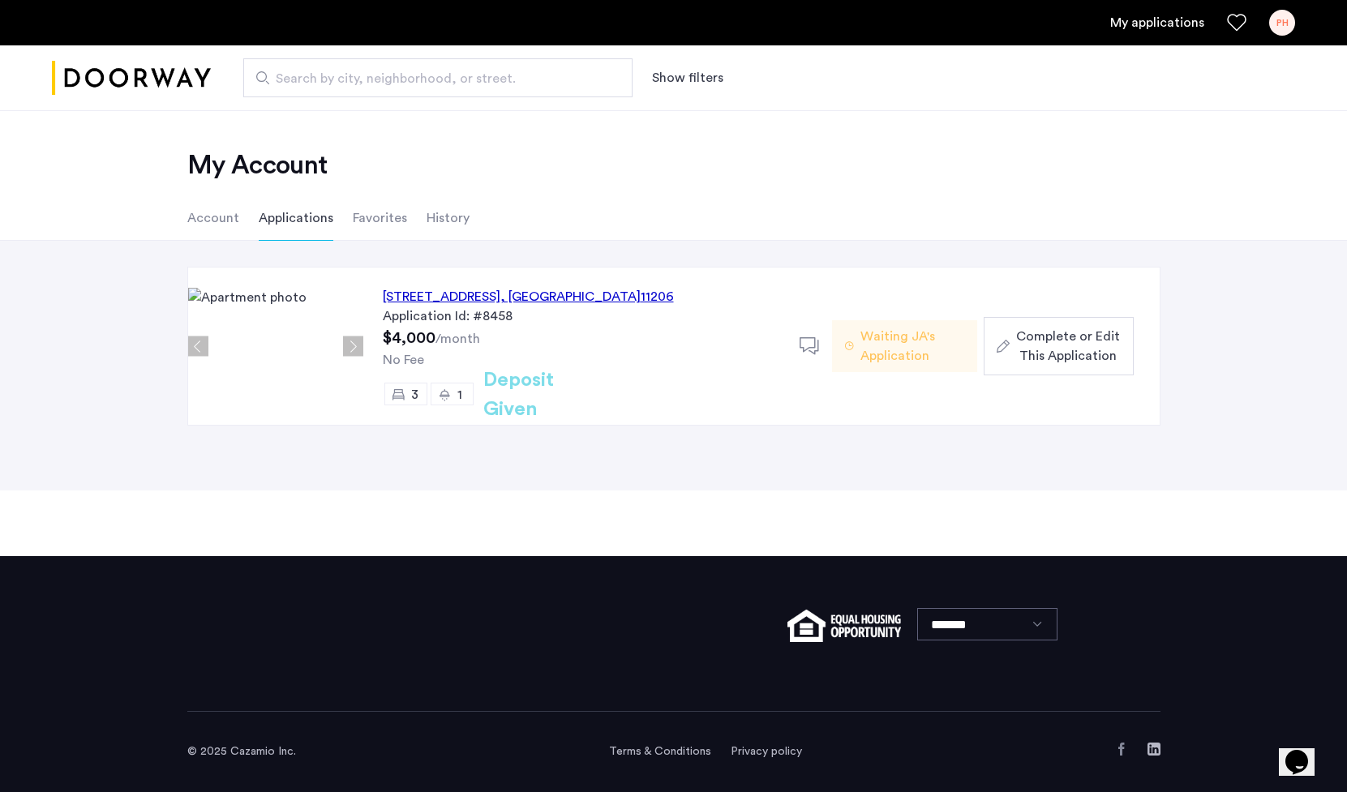
click at [1083, 336] on span "Complete or Edit This Application" at bounding box center [1068, 346] width 104 height 39
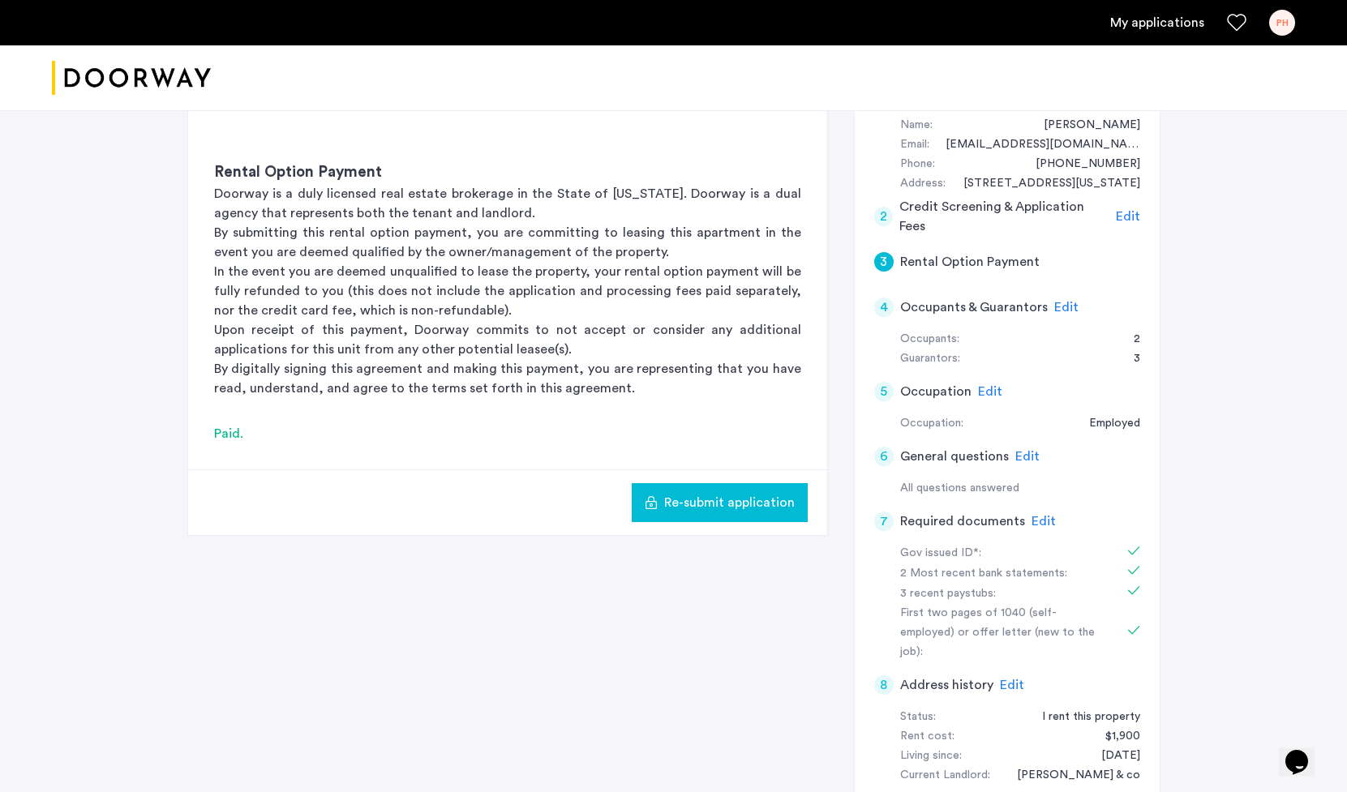
scroll to position [305, 0]
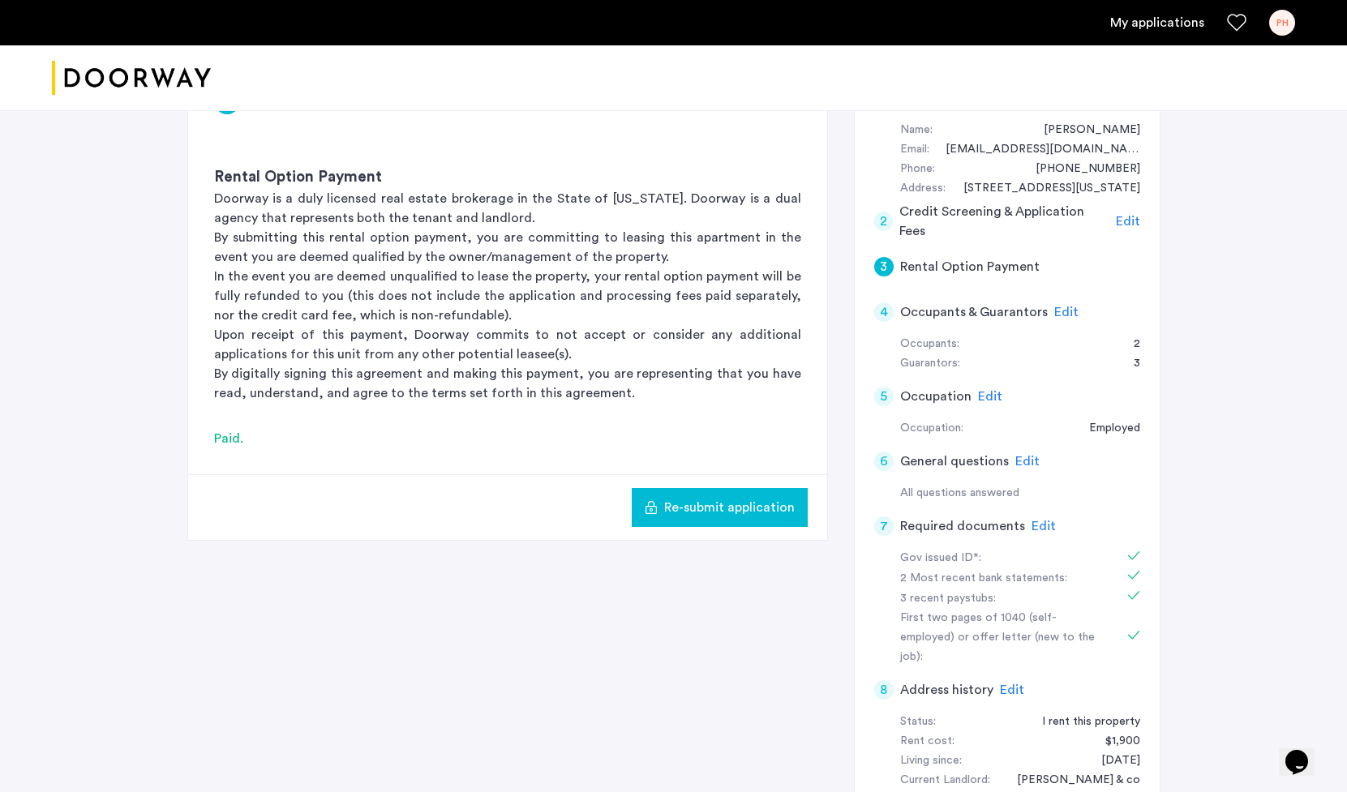
click at [981, 396] on span "Edit" at bounding box center [990, 396] width 24 height 13
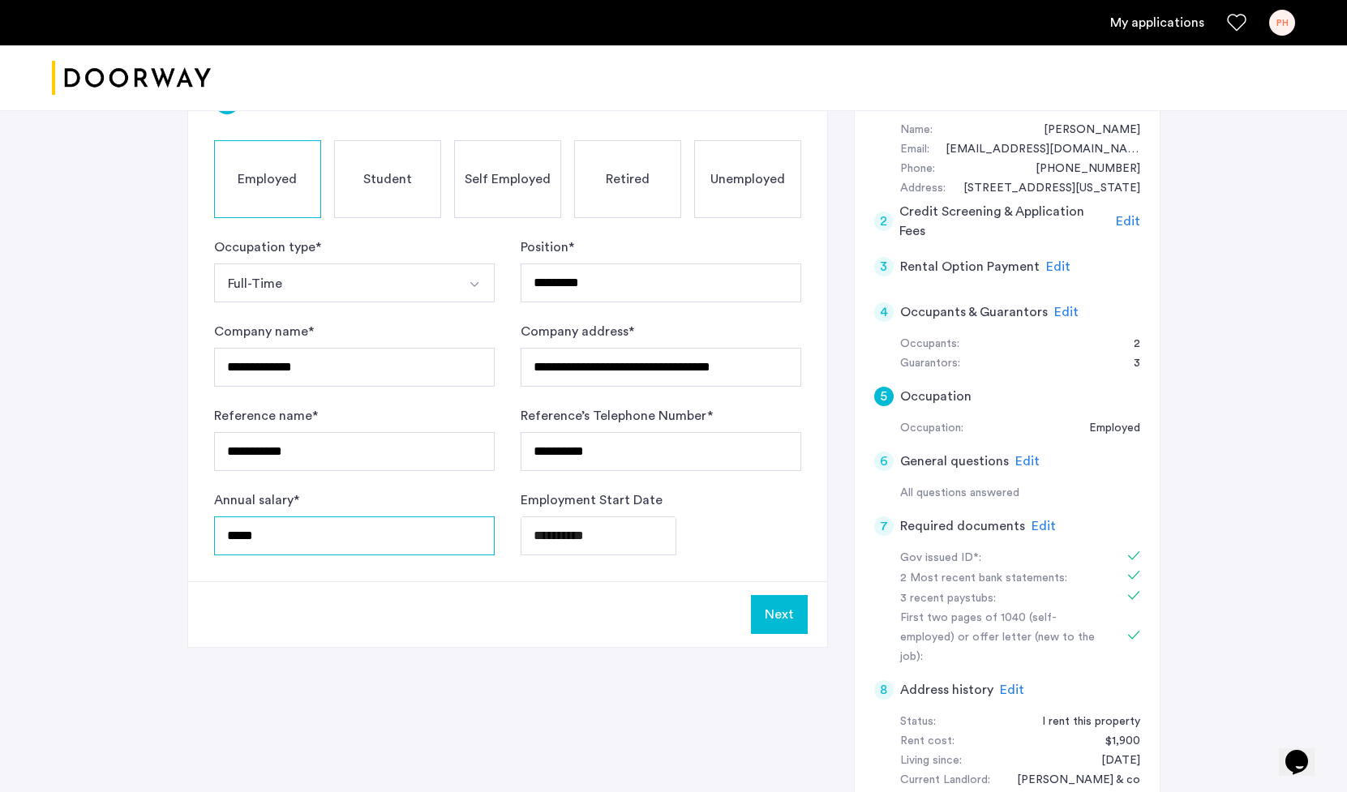
click at [307, 549] on input "*****" at bounding box center [354, 535] width 280 height 39
type input "*"
type input "*****"
click at [796, 614] on button "Next" at bounding box center [779, 614] width 57 height 39
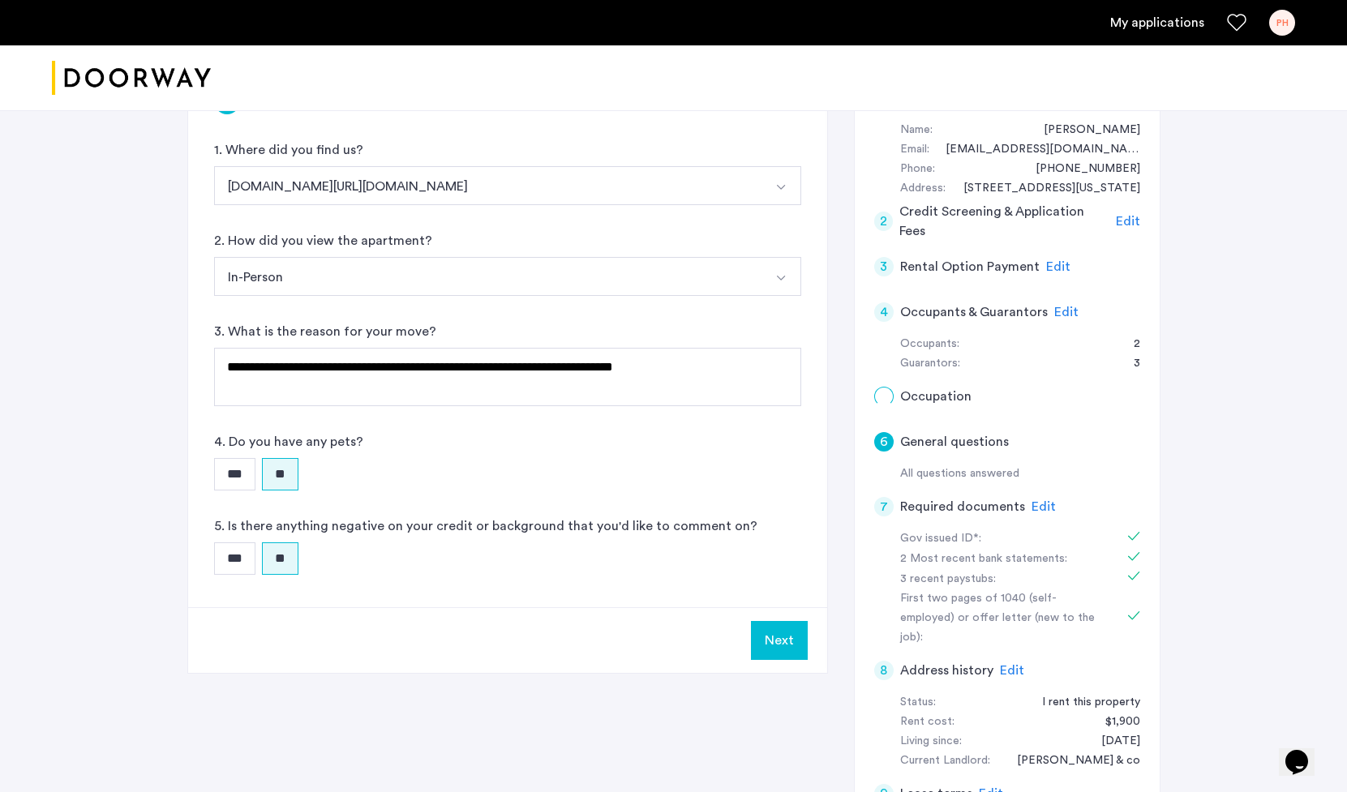
scroll to position [0, 0]
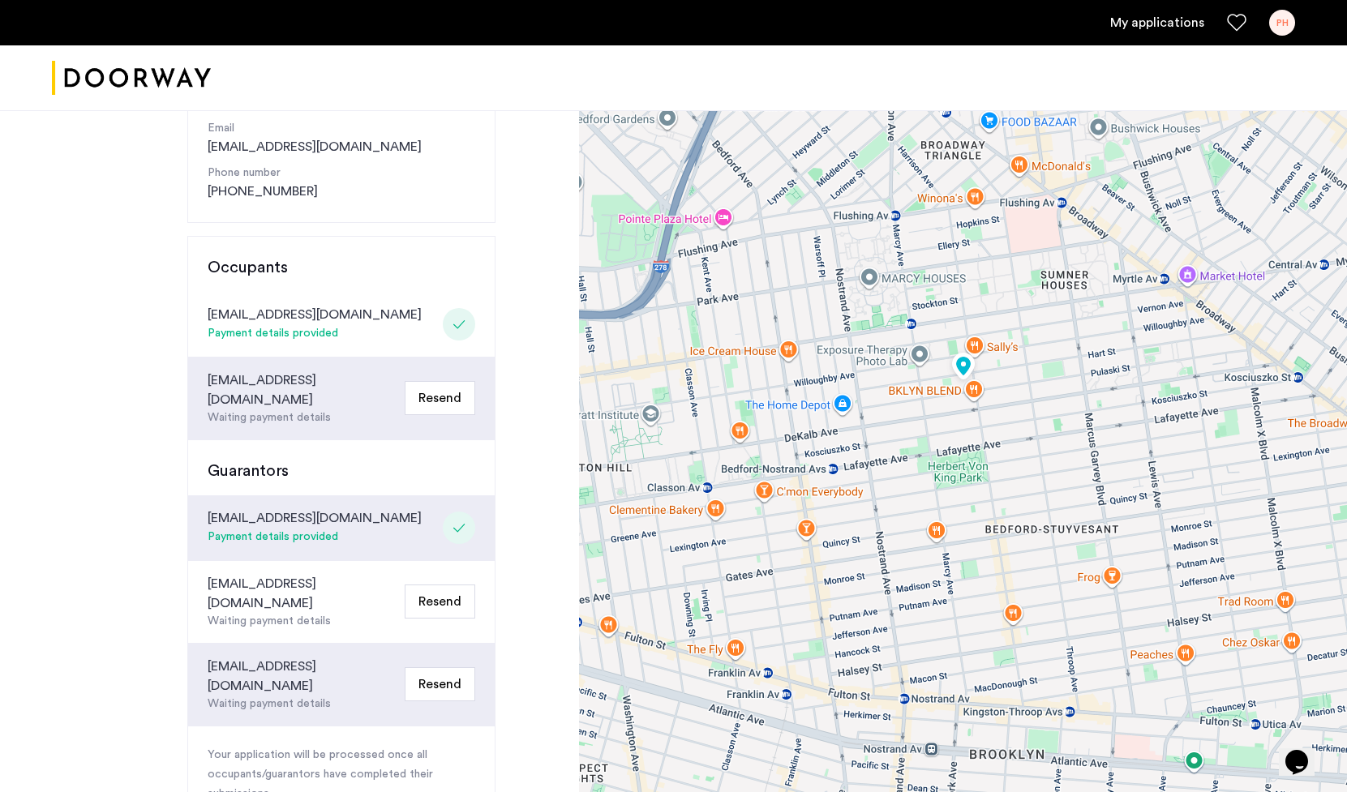
scroll to position [233, 0]
